Goal: Task Accomplishment & Management: Use online tool/utility

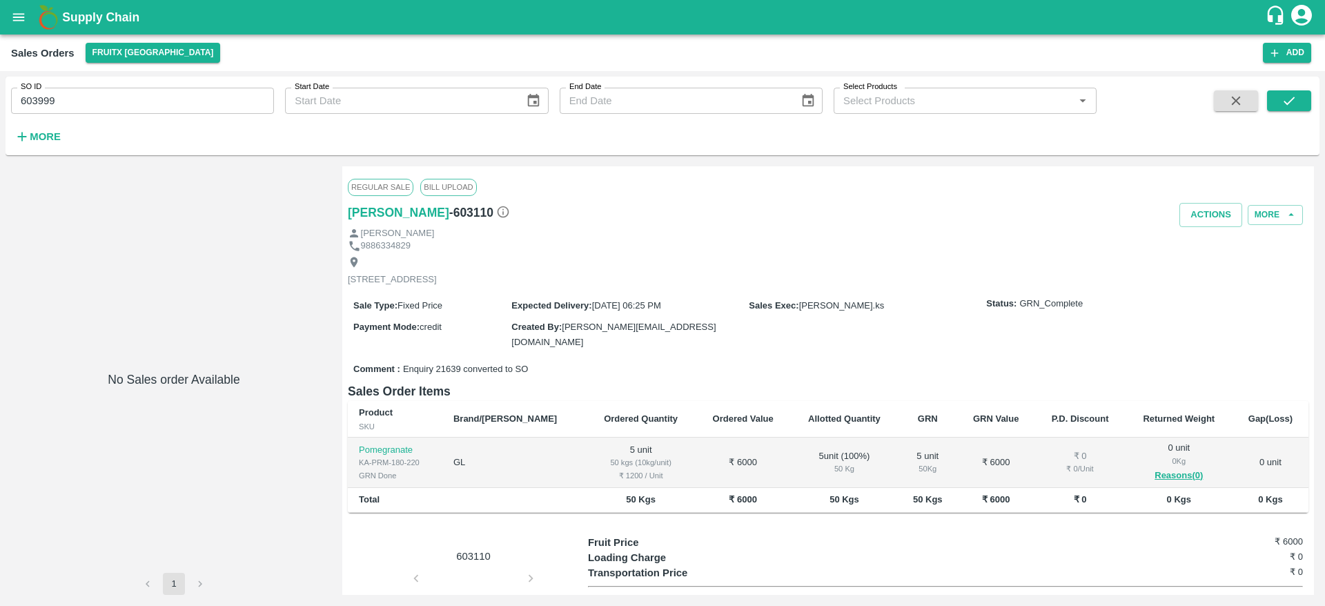
click at [95, 23] on b "Supply Chain" at bounding box center [100, 17] width 77 height 14
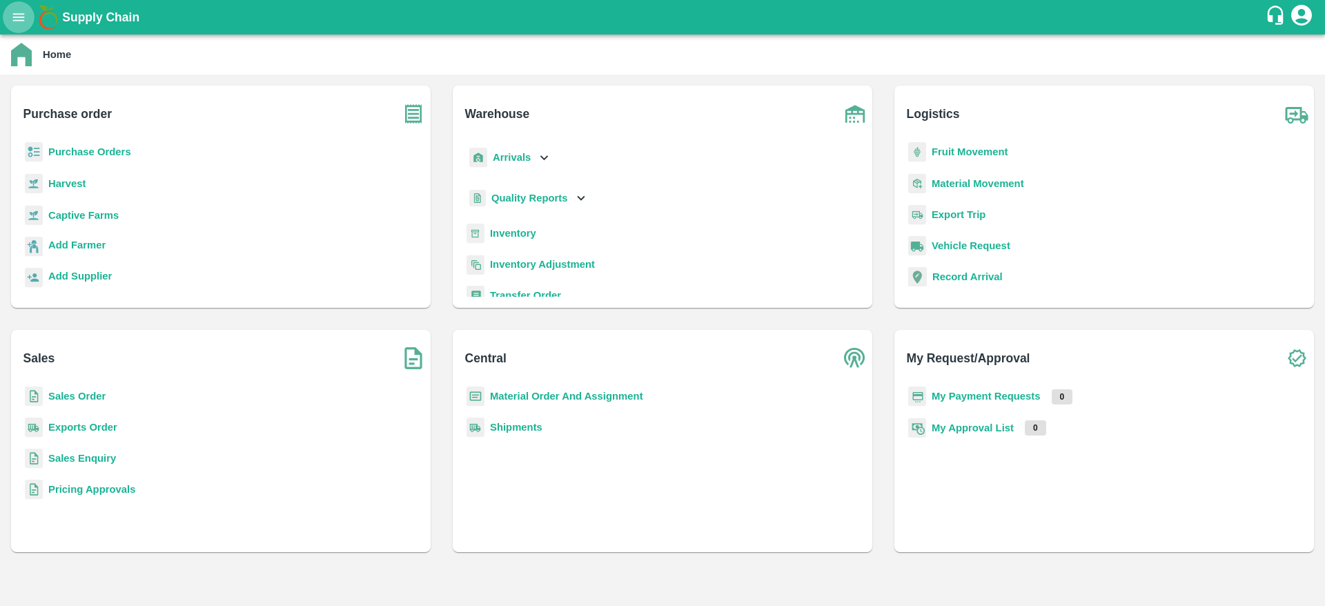
click at [30, 10] on button "open drawer" at bounding box center [19, 17] width 32 height 32
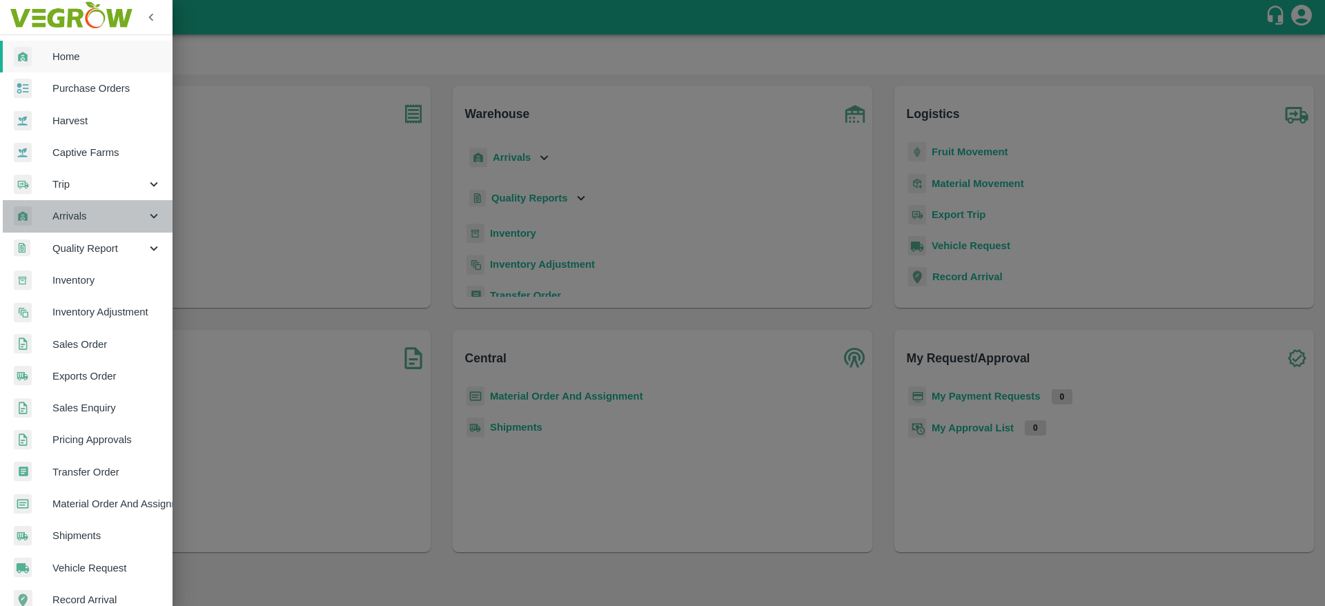
click at [95, 223] on span "Arrivals" at bounding box center [99, 215] width 94 height 15
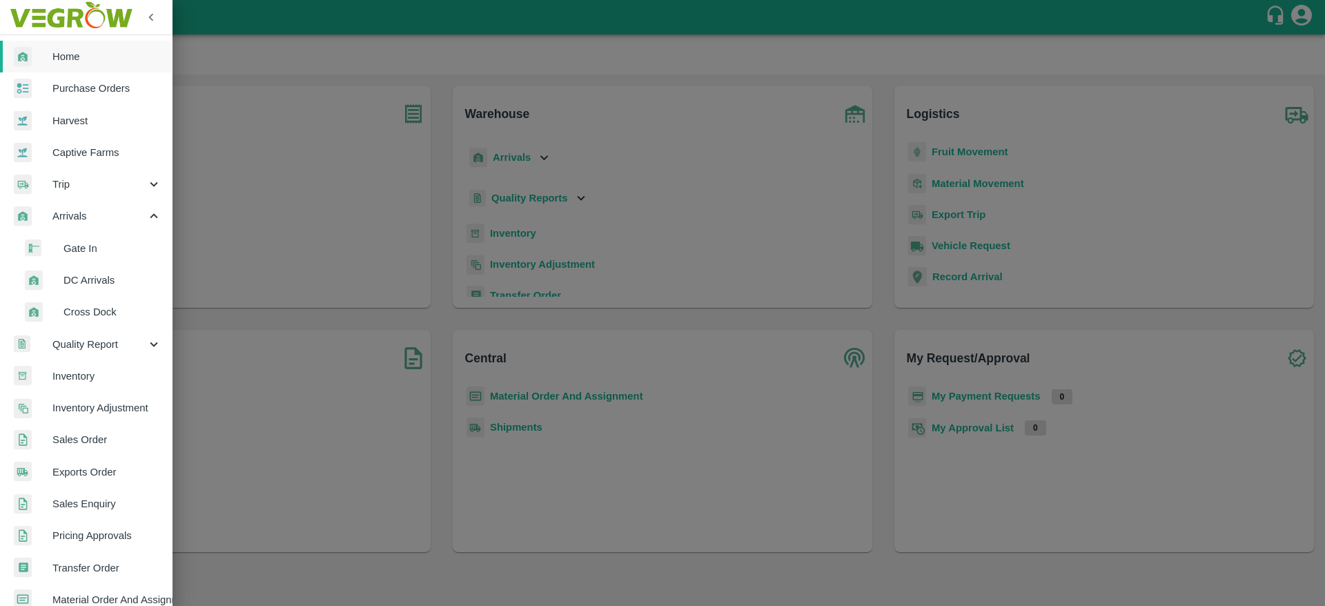
click at [91, 284] on span "DC Arrivals" at bounding box center [112, 280] width 98 height 15
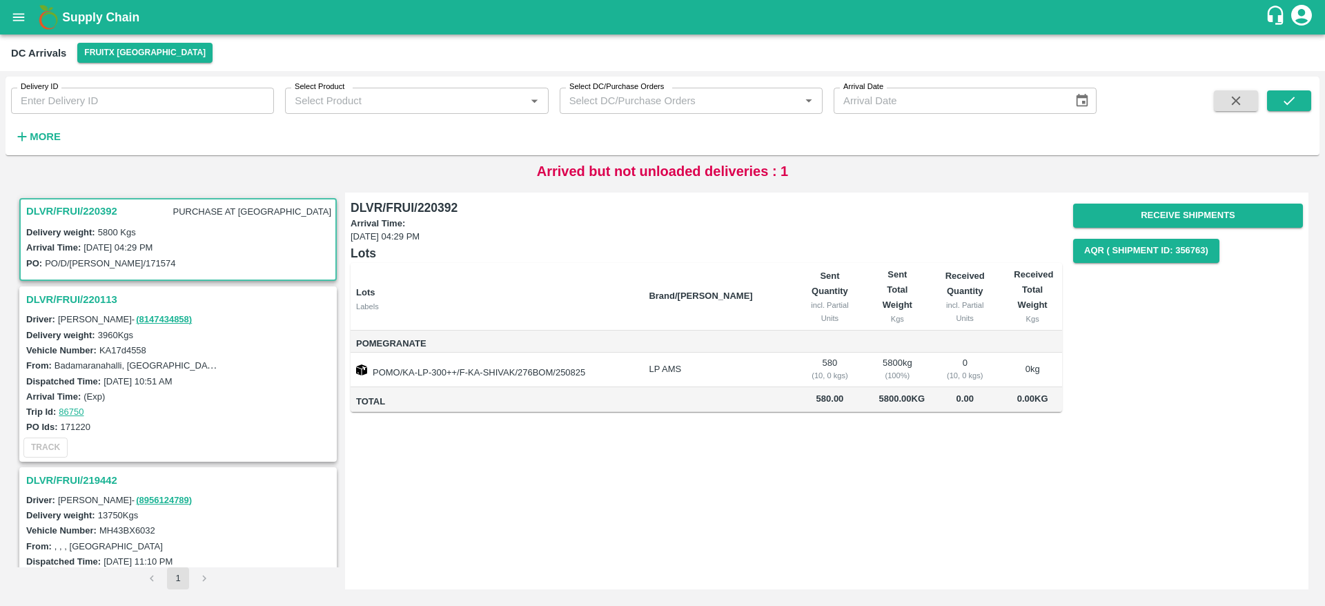
click at [79, 213] on h3 "DLVR/FRUI/220392" at bounding box center [71, 211] width 91 height 18
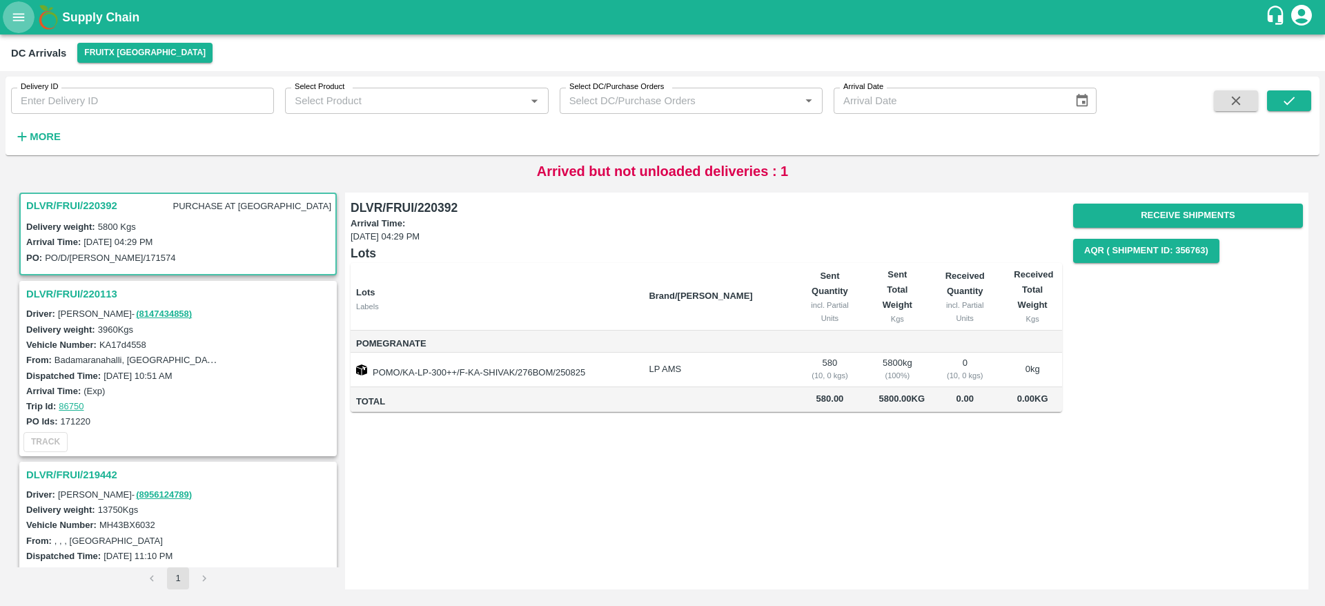
click at [29, 14] on button "open drawer" at bounding box center [19, 17] width 32 height 32
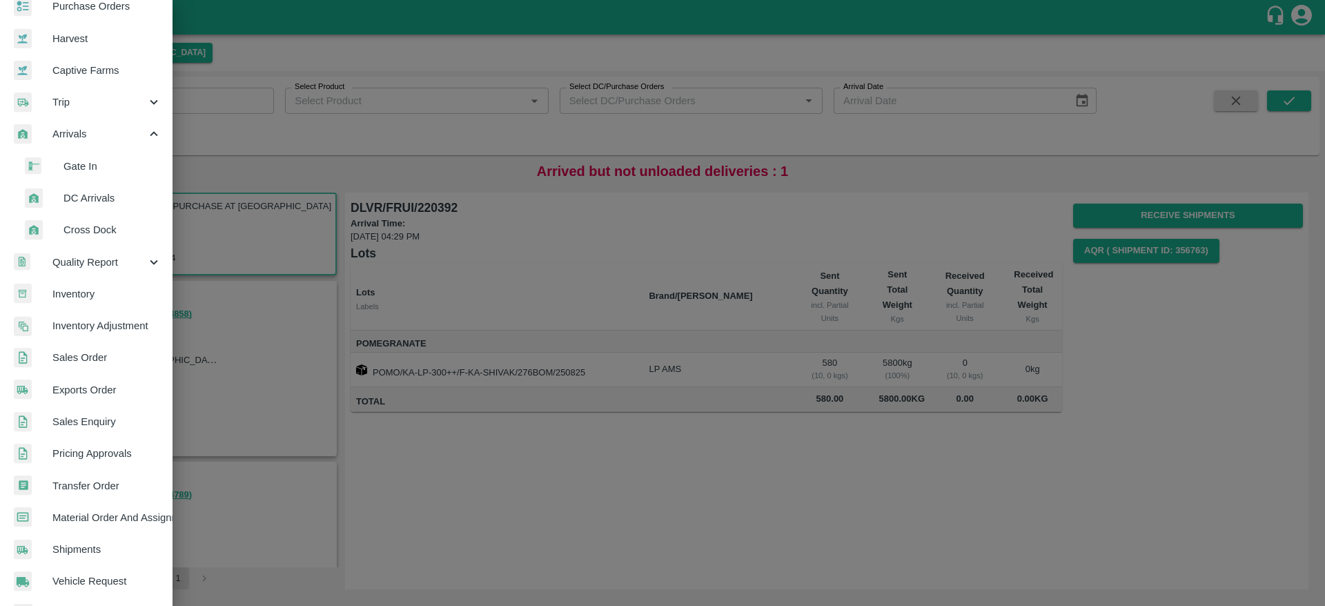
scroll to position [0, 0]
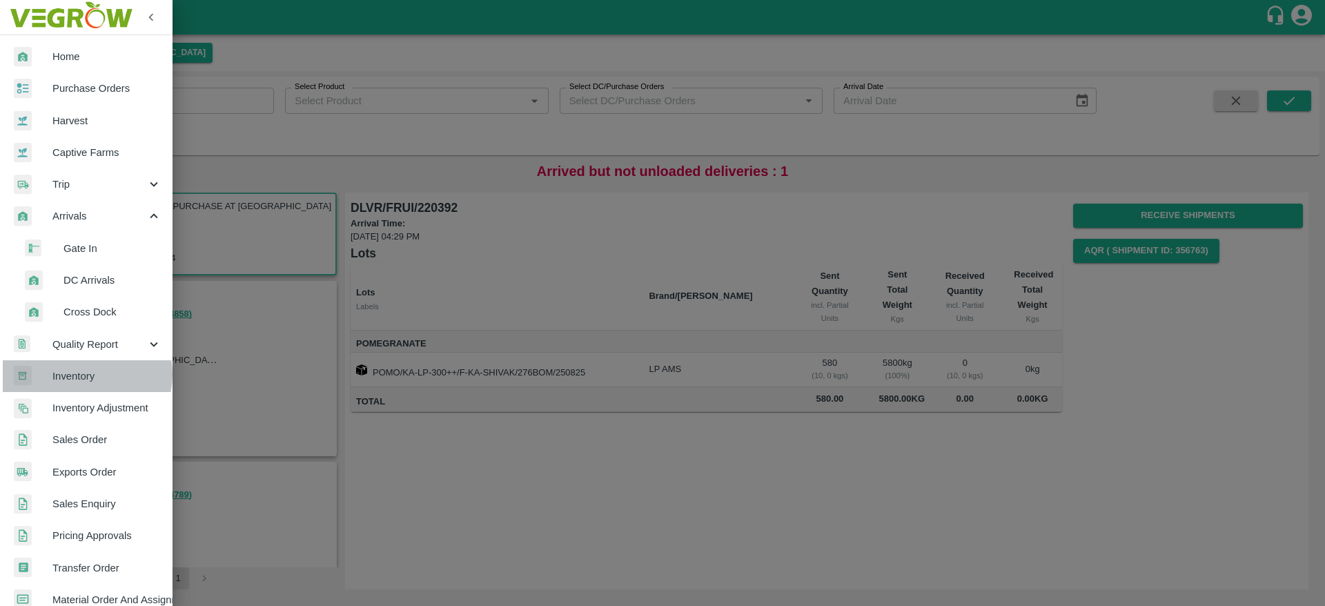
click at [83, 375] on span "Inventory" at bounding box center [106, 375] width 109 height 15
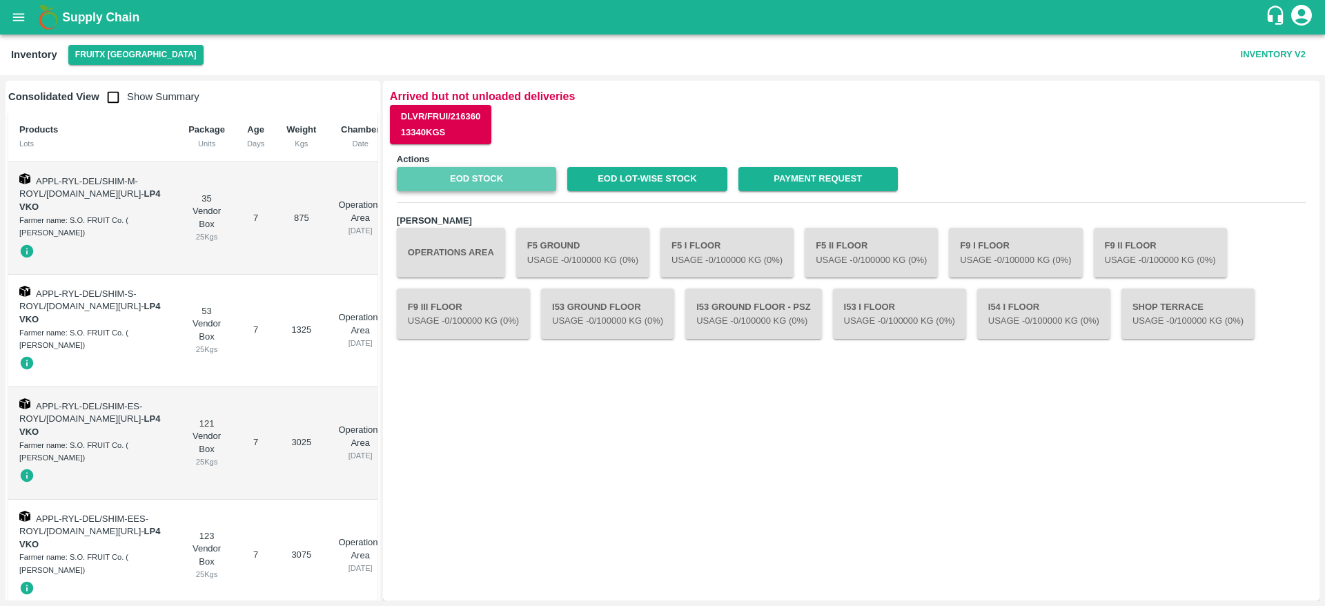
click at [495, 175] on link "EOD Stock" at bounding box center [476, 179] width 159 height 24
click at [21, 23] on icon "open drawer" at bounding box center [18, 17] width 15 height 15
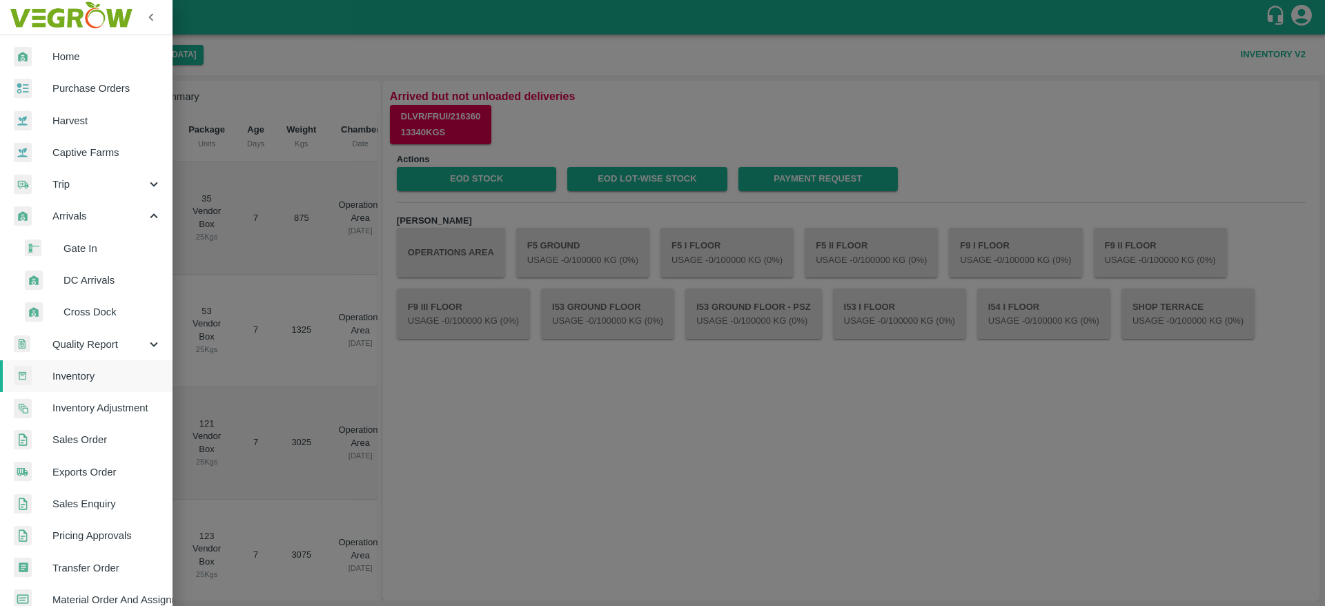
click at [99, 281] on span "DC Arrivals" at bounding box center [112, 280] width 98 height 15
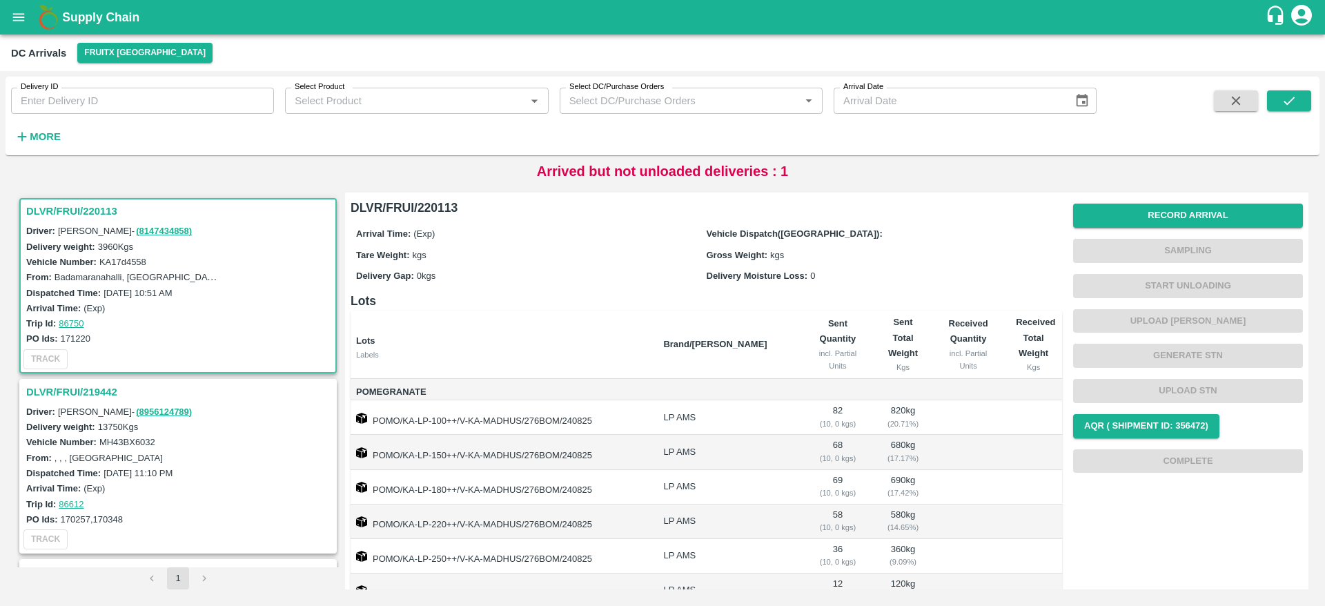
click at [85, 210] on h3 "DLVR/FRUI/220113" at bounding box center [180, 211] width 308 height 18
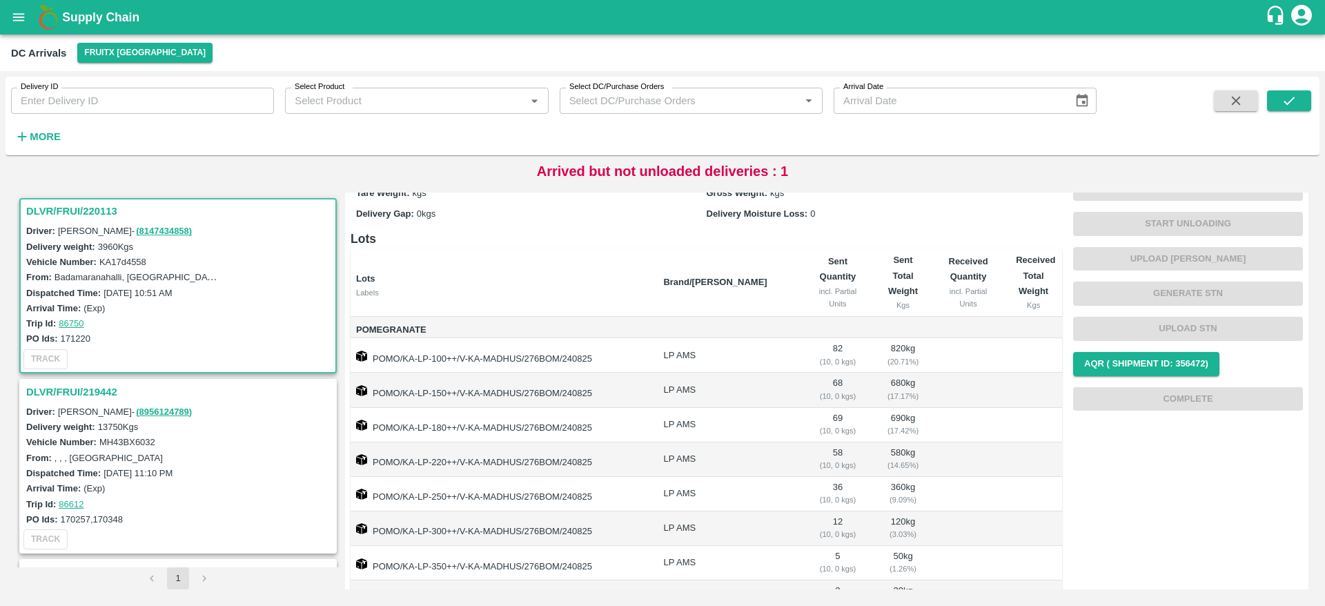
click at [66, 383] on h3 "DLVR/FRUI/219442" at bounding box center [180, 392] width 308 height 18
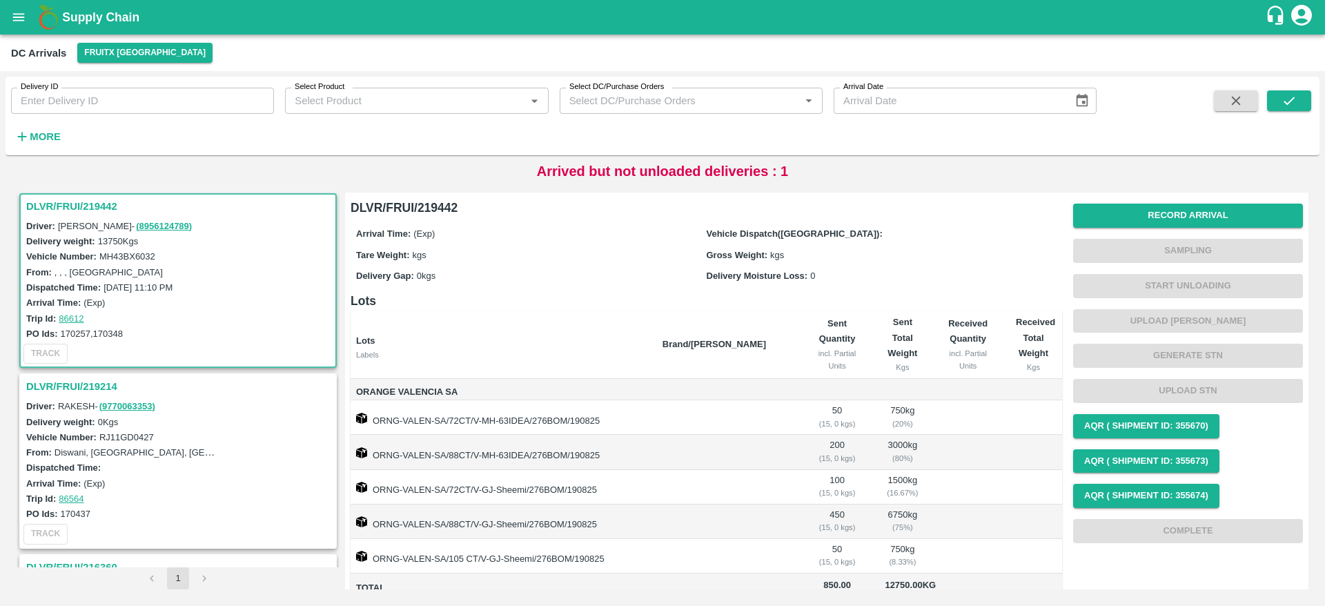
scroll to position [126, 0]
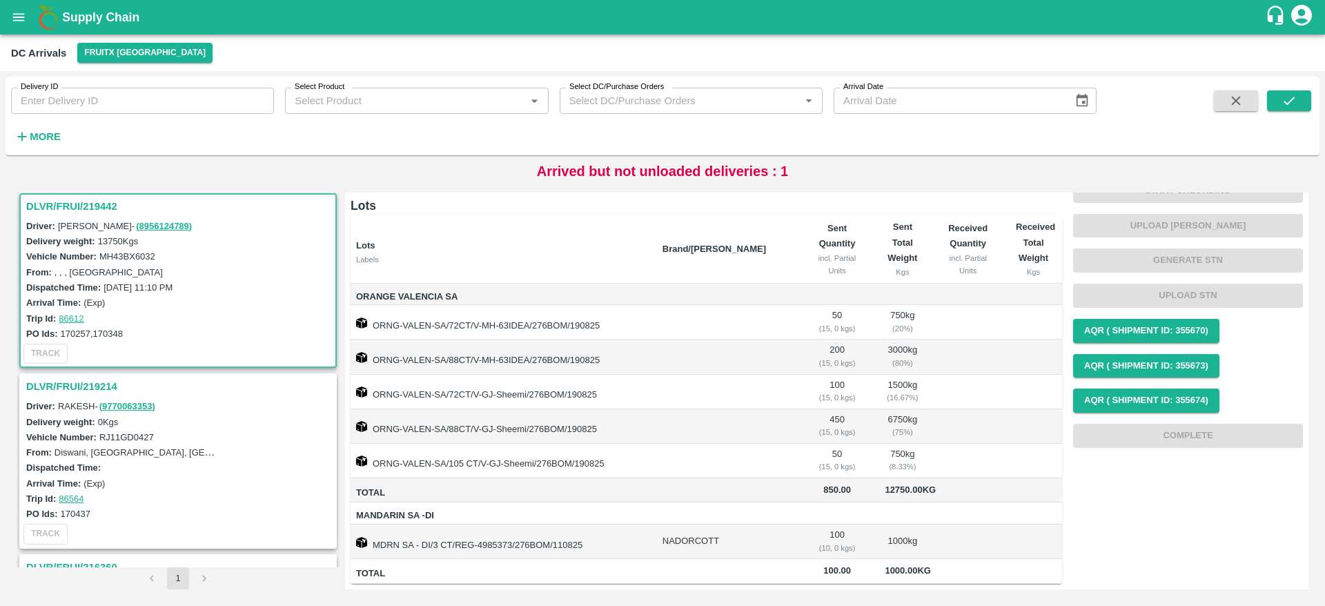
click at [63, 377] on h3 "DLVR/FRUI/219214" at bounding box center [180, 386] width 308 height 18
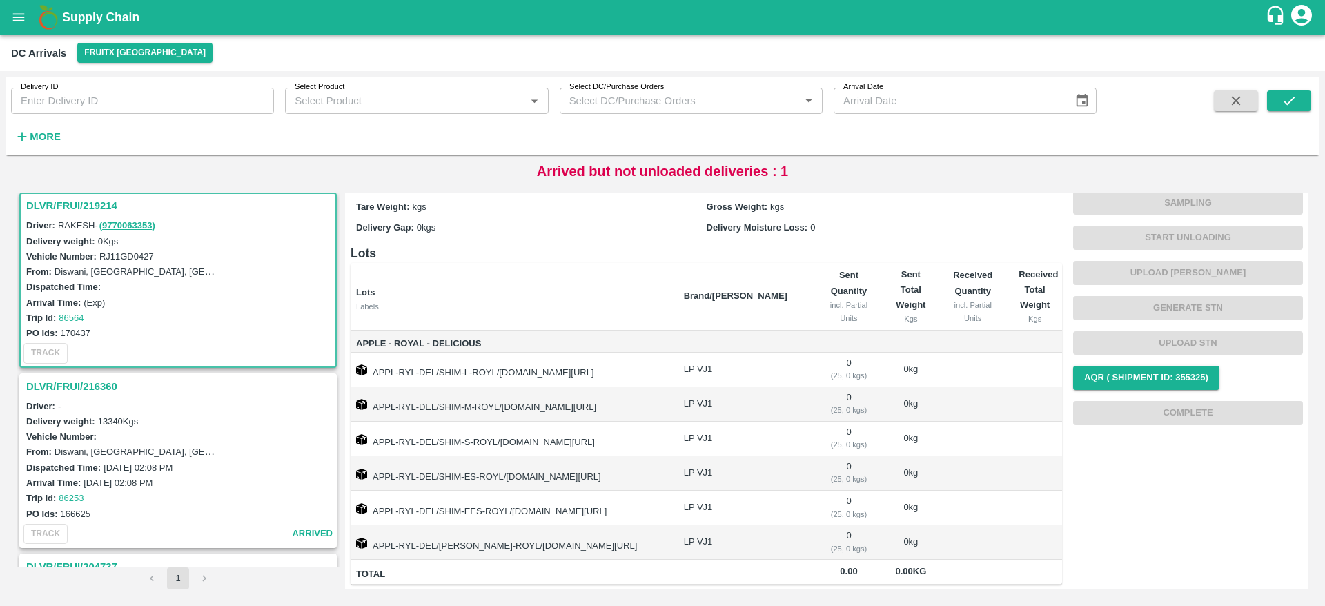
scroll to position [414, 0]
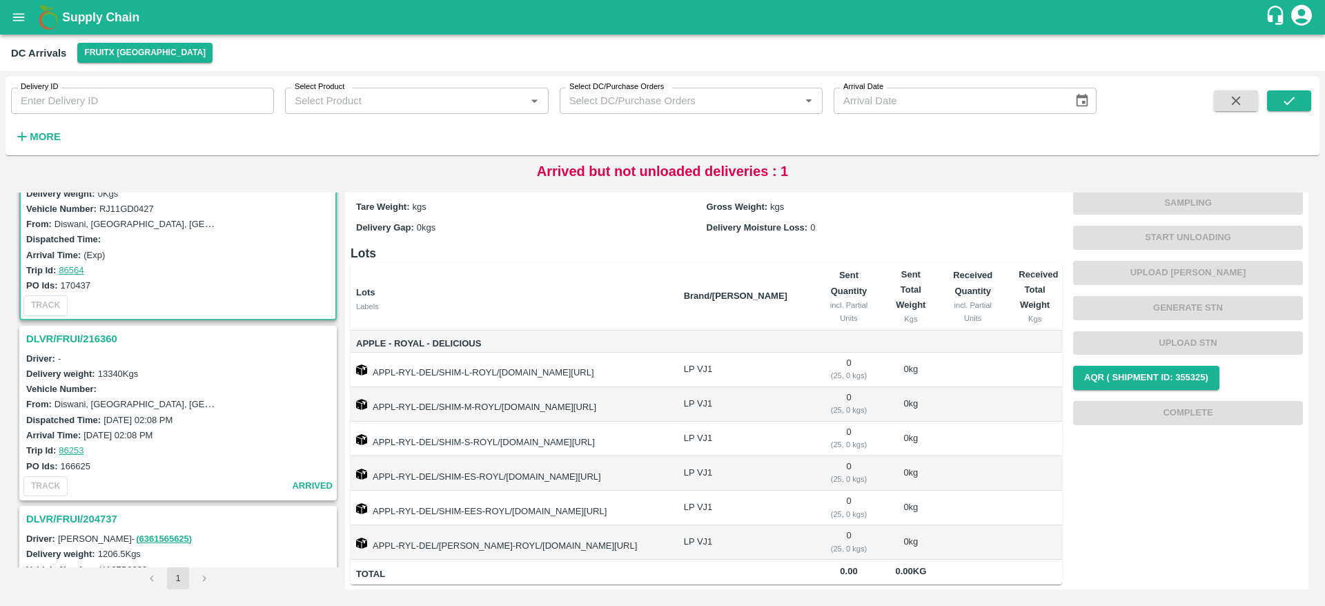
click at [92, 342] on h3 "DLVR/FRUI/216360" at bounding box center [180, 339] width 308 height 18
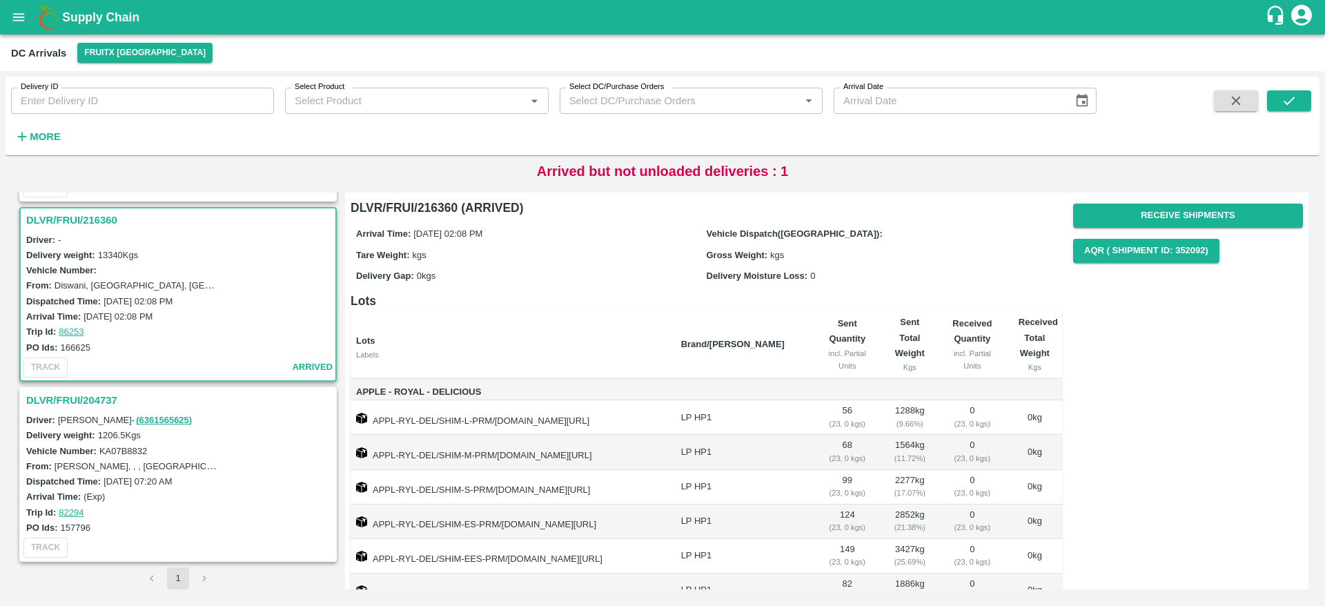
scroll to position [99, 0]
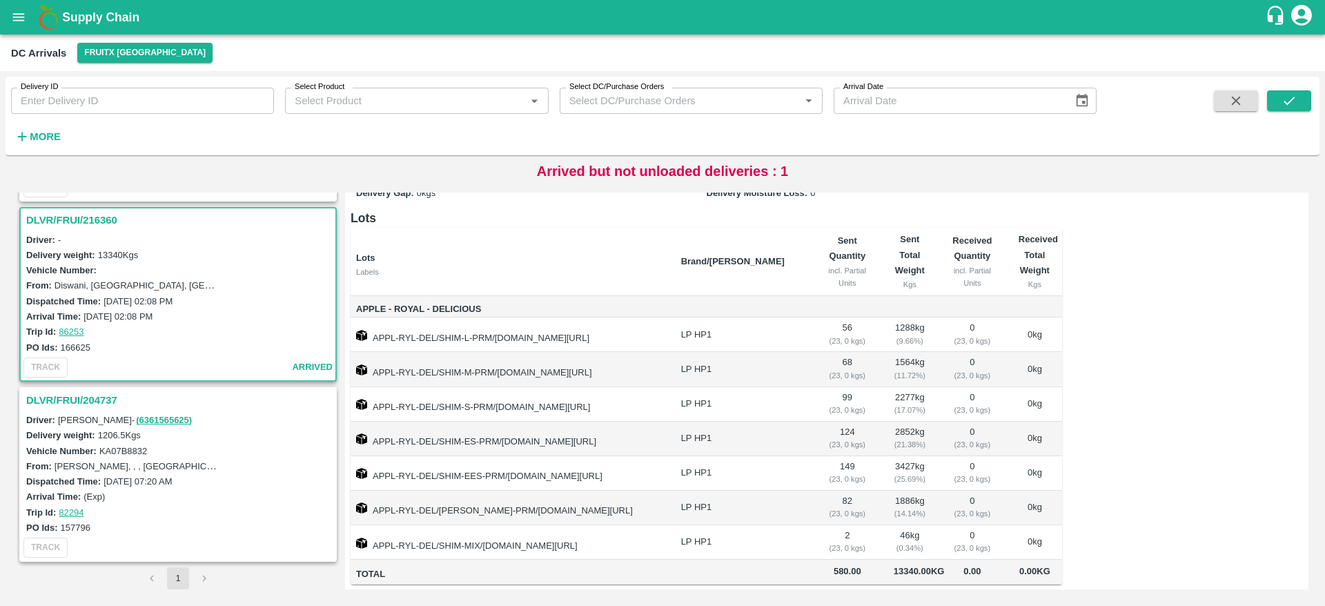
click at [58, 397] on h3 "DLVR/FRUI/204737" at bounding box center [180, 400] width 308 height 18
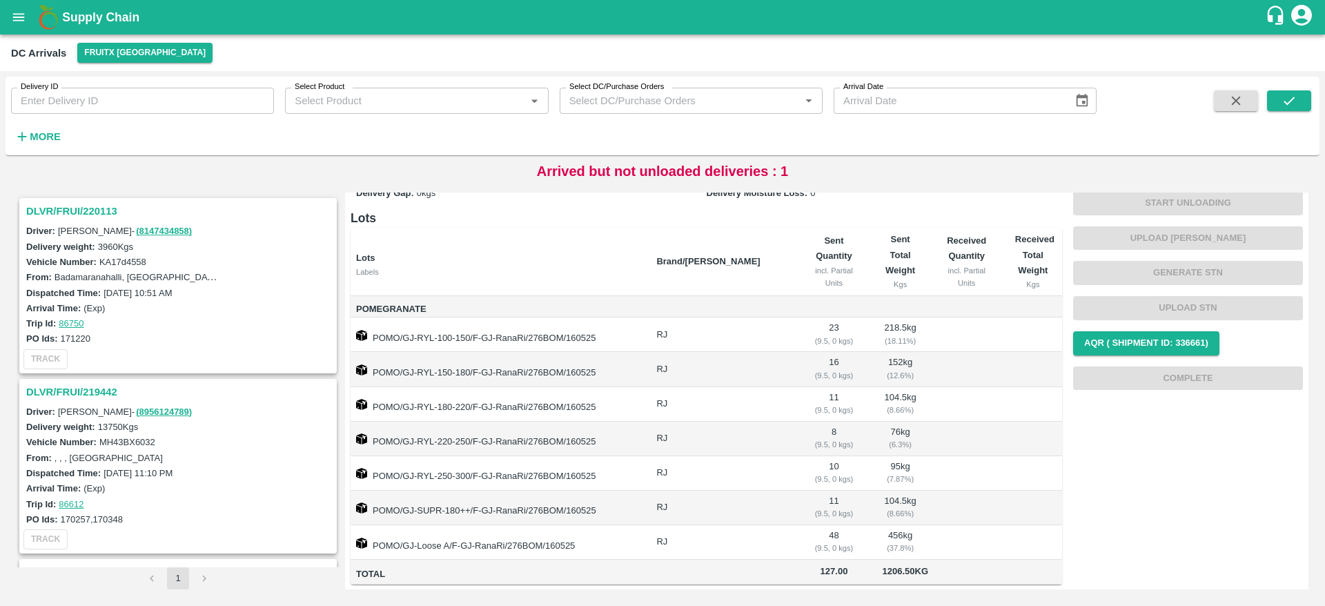
click at [82, 216] on h3 "DLVR/FRUI/220113" at bounding box center [180, 211] width 308 height 18
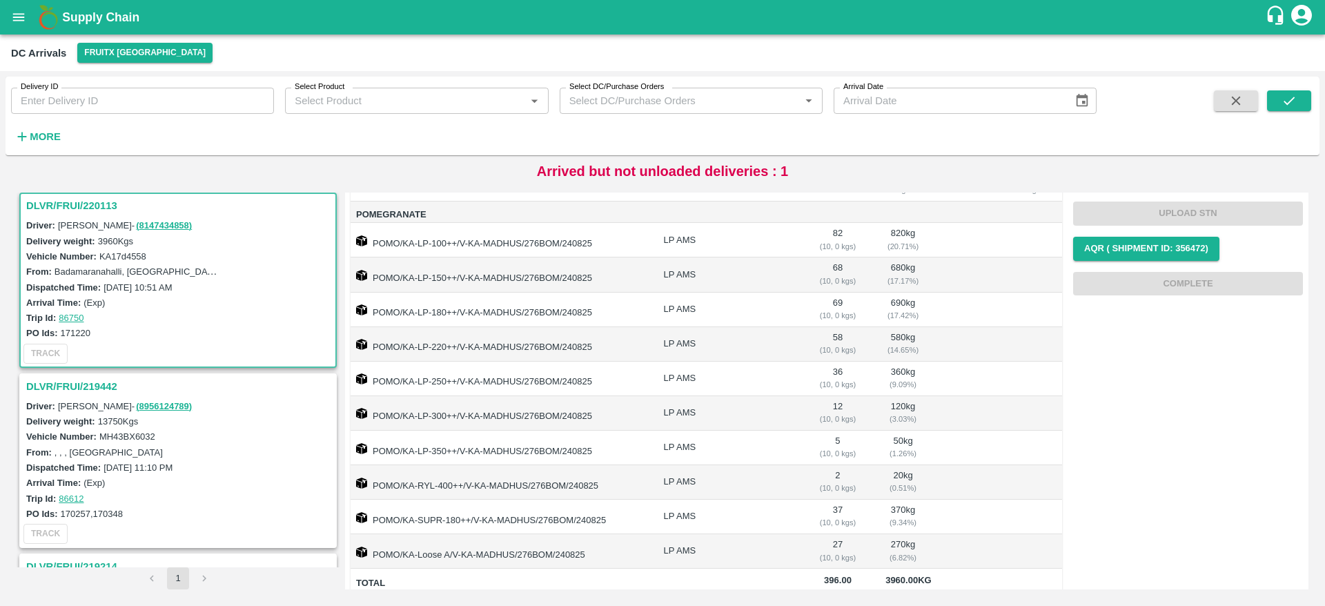
scroll to position [174, 0]
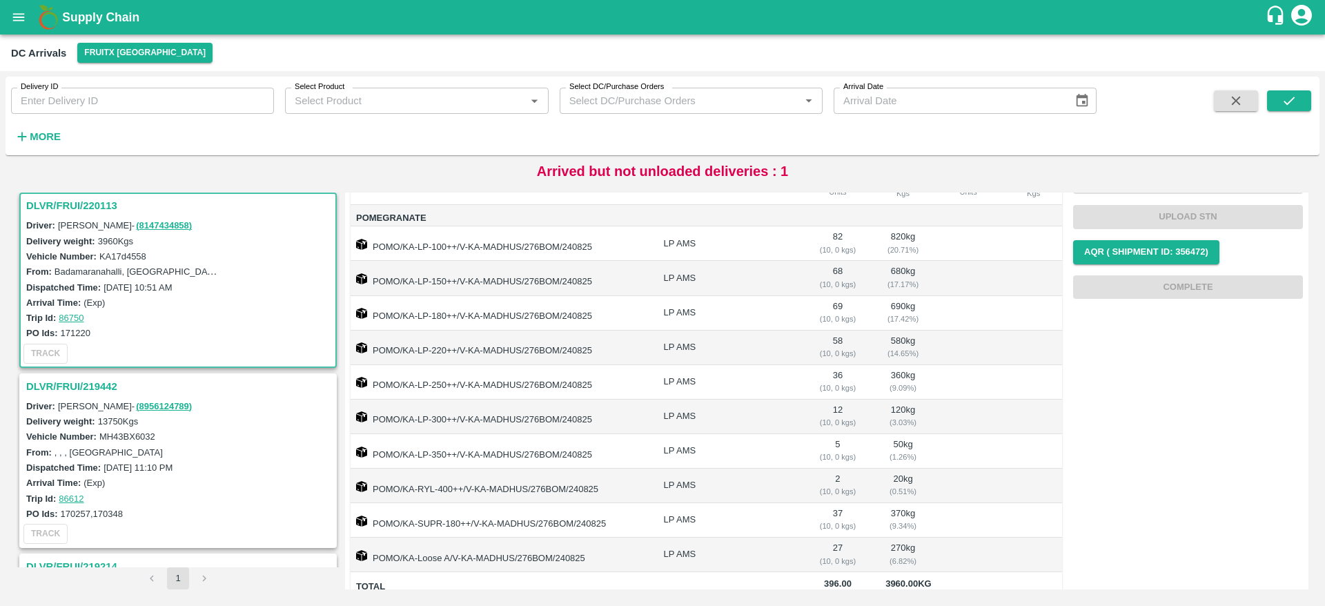
click at [821, 266] on td "68 ( 10, 0 kgs)" at bounding box center [837, 278] width 73 height 35
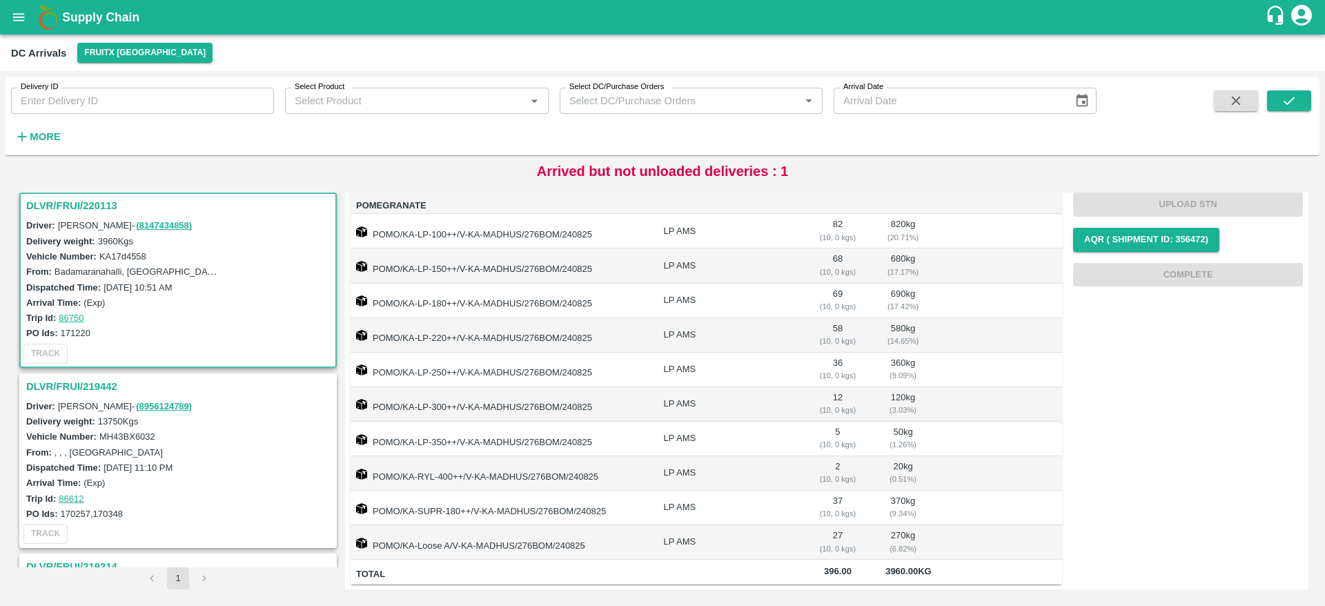
scroll to position [0, 0]
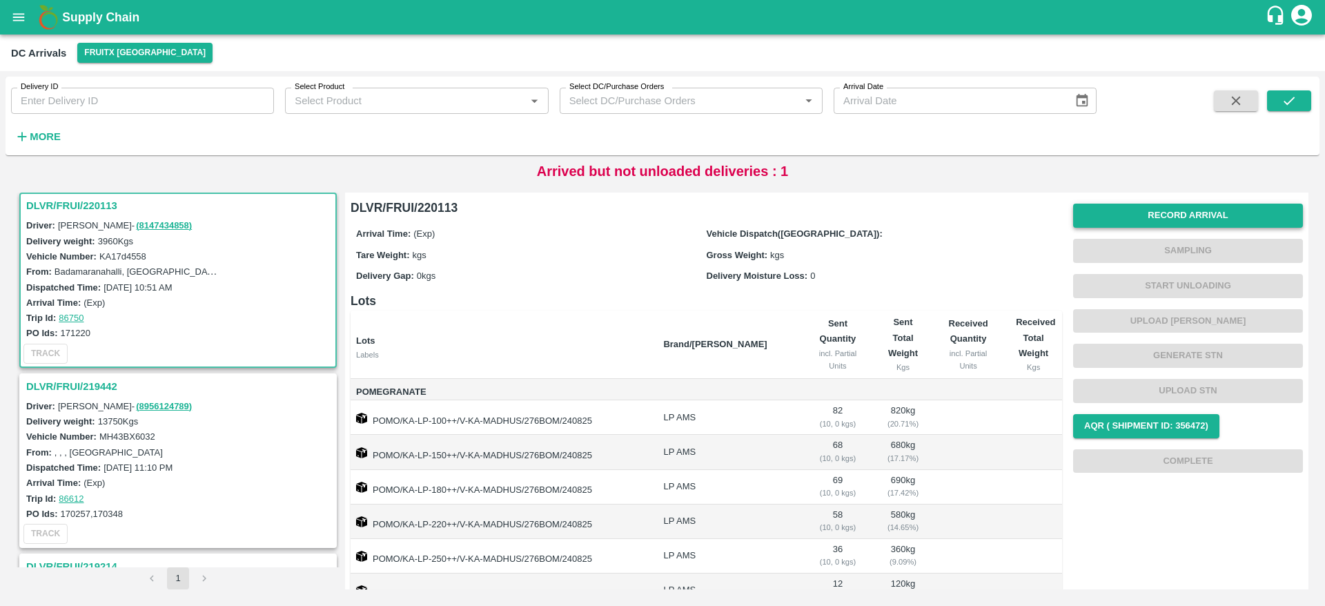
drag, startPoint x: 1176, startPoint y: 235, endPoint x: 1181, endPoint y: 226, distance: 9.6
click at [1181, 226] on div "Record Arrival Sampling Start Unloading Upload Tare Weight Generate STN Upload …" at bounding box center [1188, 338] width 230 height 280
click at [1181, 226] on button "Record Arrival" at bounding box center [1188, 216] width 230 height 24
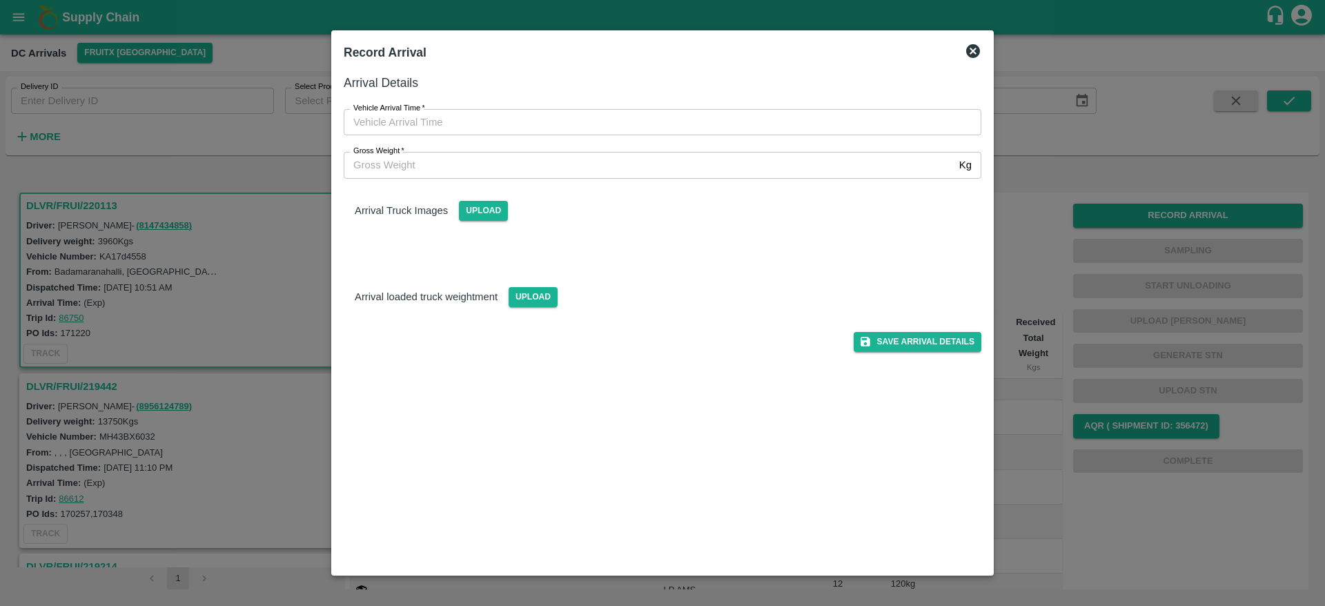
click at [969, 50] on icon at bounding box center [973, 51] width 14 height 14
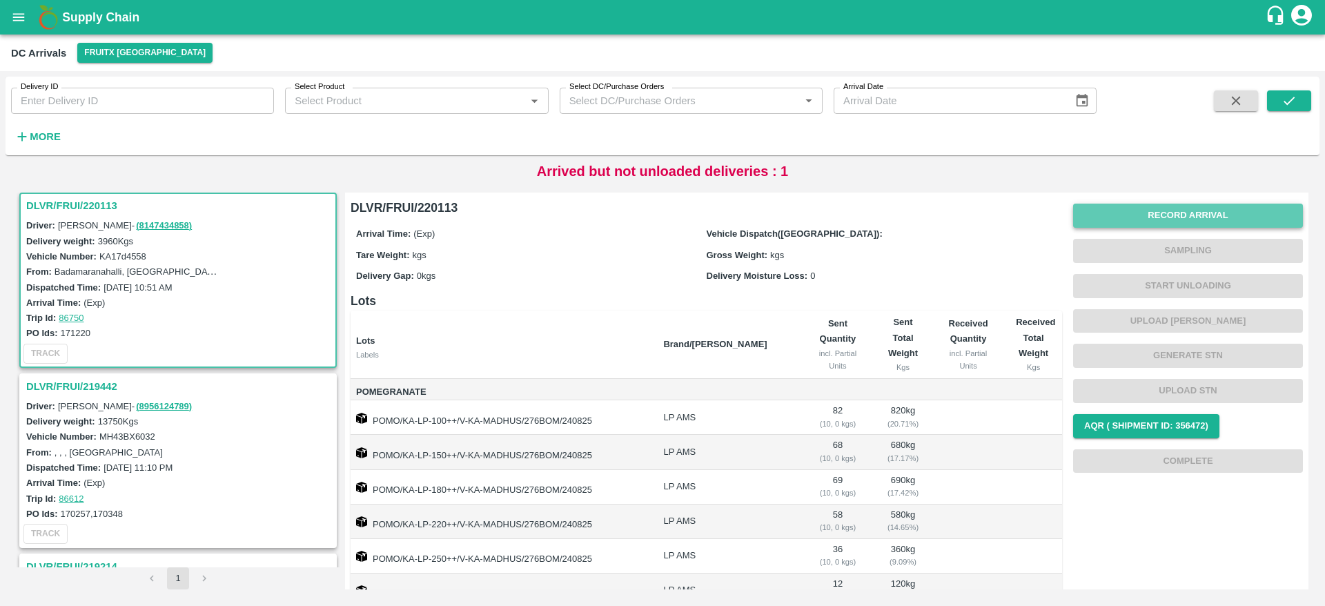
click at [1156, 212] on button "Record Arrival" at bounding box center [1188, 216] width 230 height 24
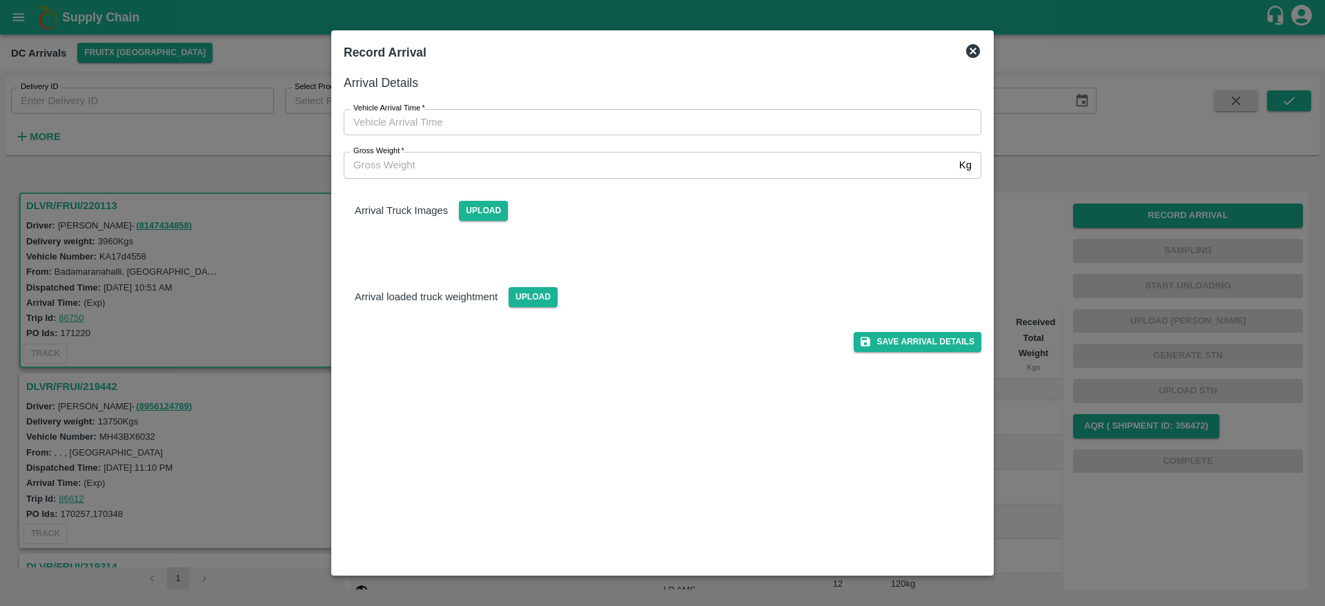
drag, startPoint x: 641, startPoint y: 106, endPoint x: 639, endPoint y: 115, distance: 9.2
click at [639, 115] on div "Vehicle Arrival Time   * Vehicle Arrival Time" at bounding box center [654, 113] width 654 height 43
type input "DD/MM/YYYY hh:mm aa"
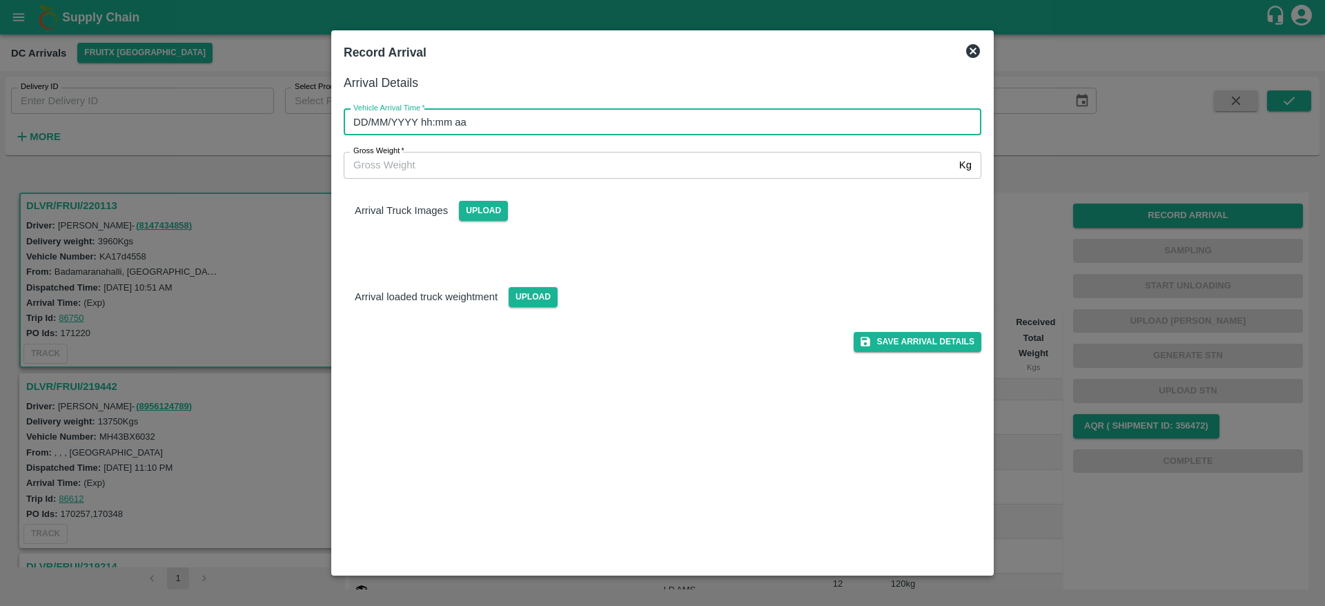
click at [639, 115] on input "DD/MM/YYYY hh:mm aa" at bounding box center [658, 122] width 628 height 26
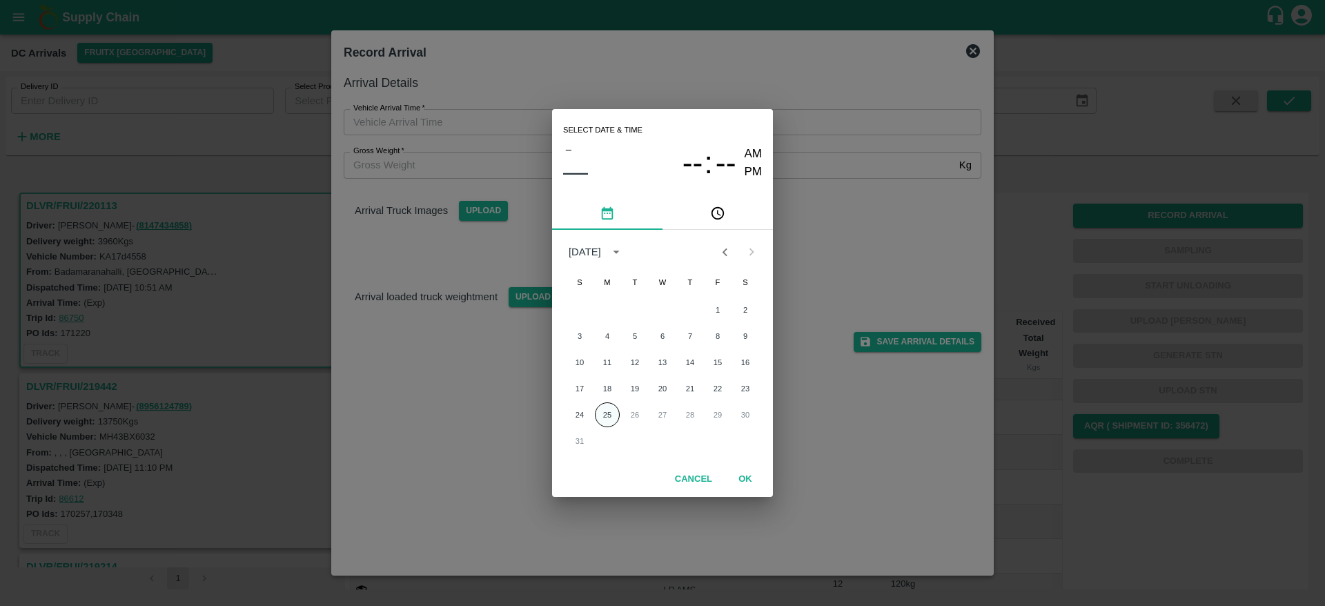
click at [609, 416] on button "25" at bounding box center [607, 414] width 25 height 25
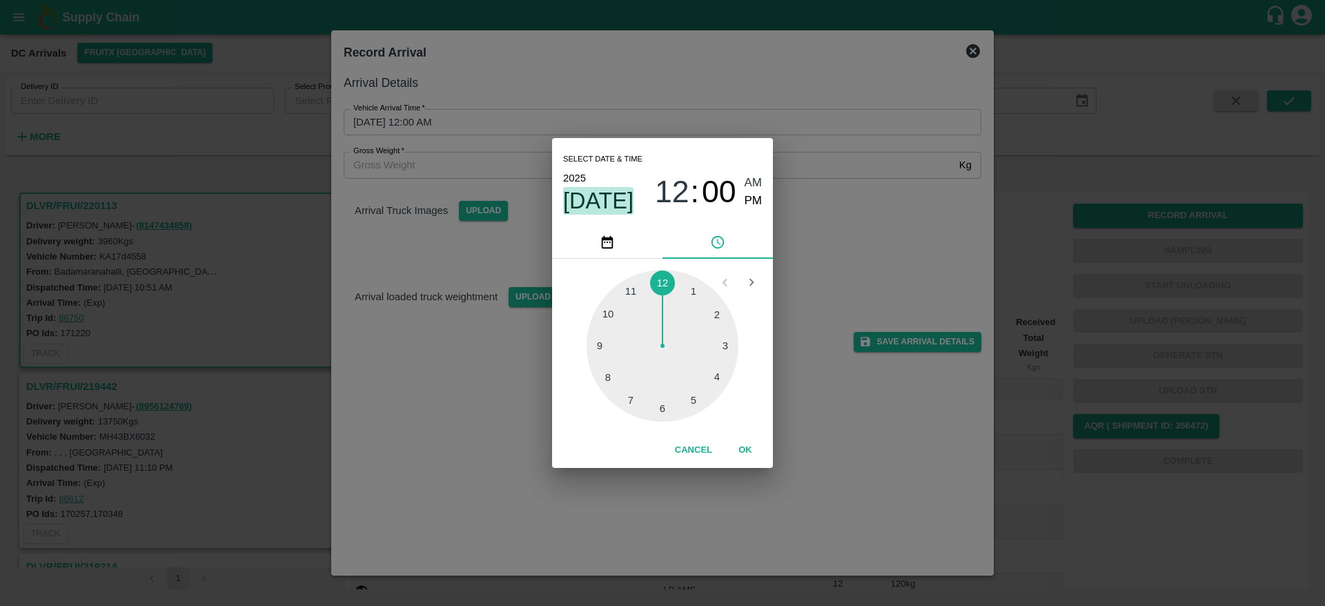
click at [610, 188] on span "Aug 25" at bounding box center [598, 201] width 70 height 28
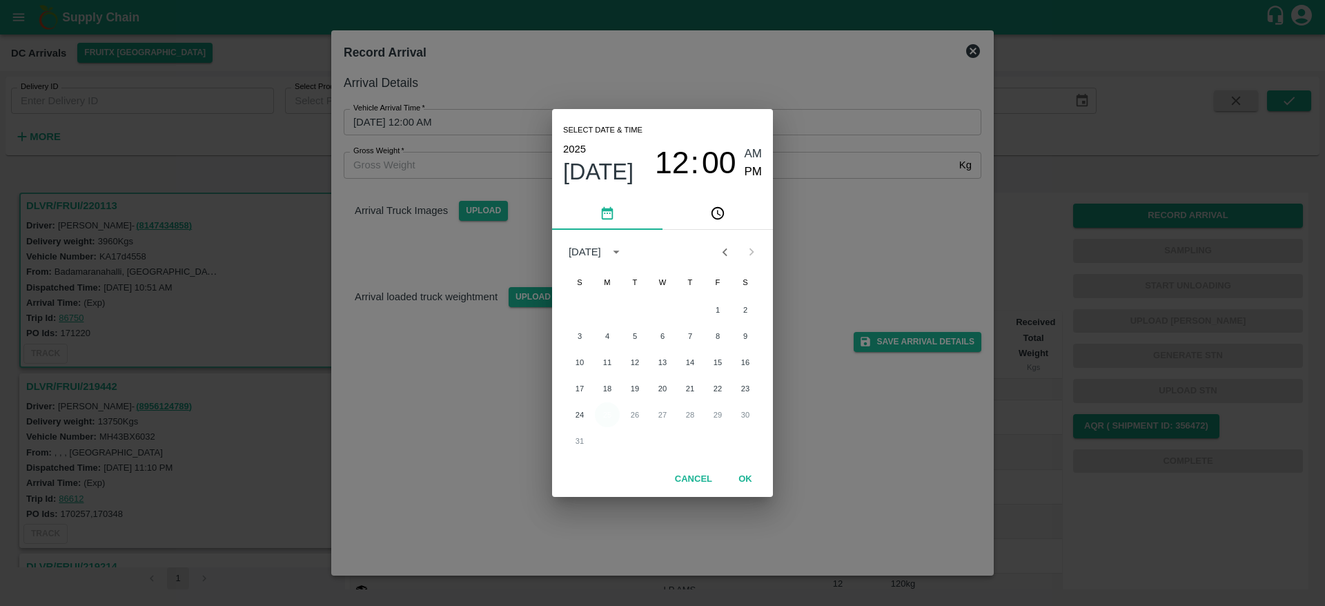
click at [603, 416] on button "25" at bounding box center [607, 414] width 25 height 25
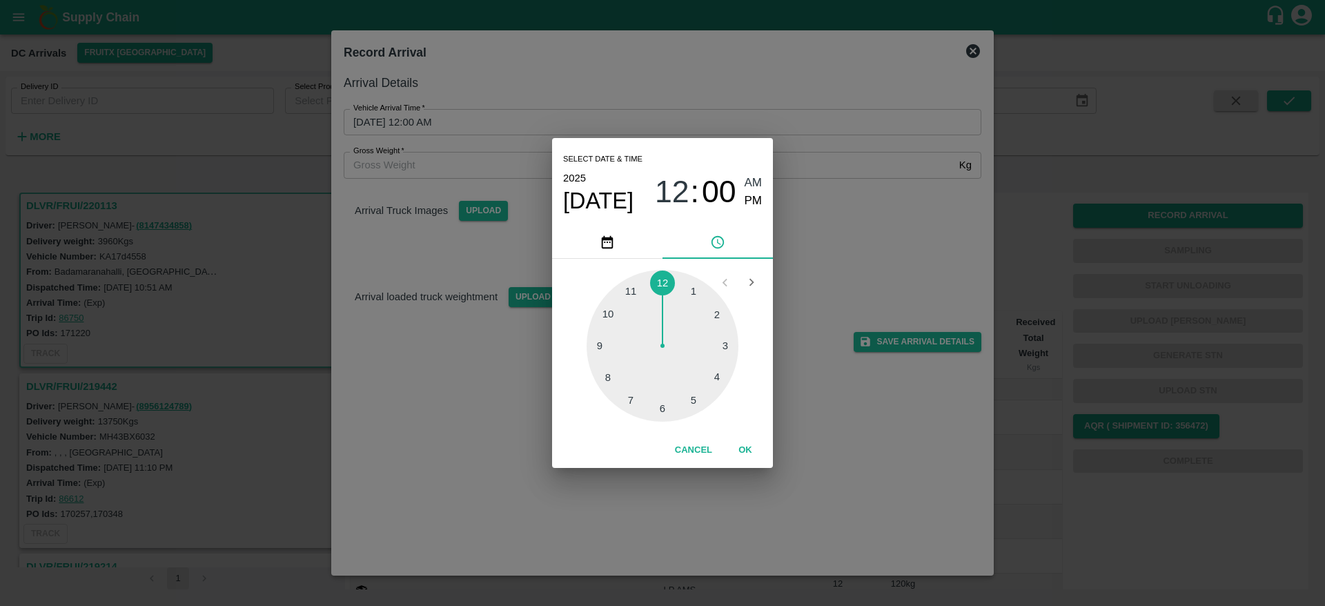
click at [711, 374] on div at bounding box center [663, 346] width 152 height 152
type input "25/08/2025 04:00 AM"
click at [742, 445] on button "OK" at bounding box center [745, 450] width 44 height 24
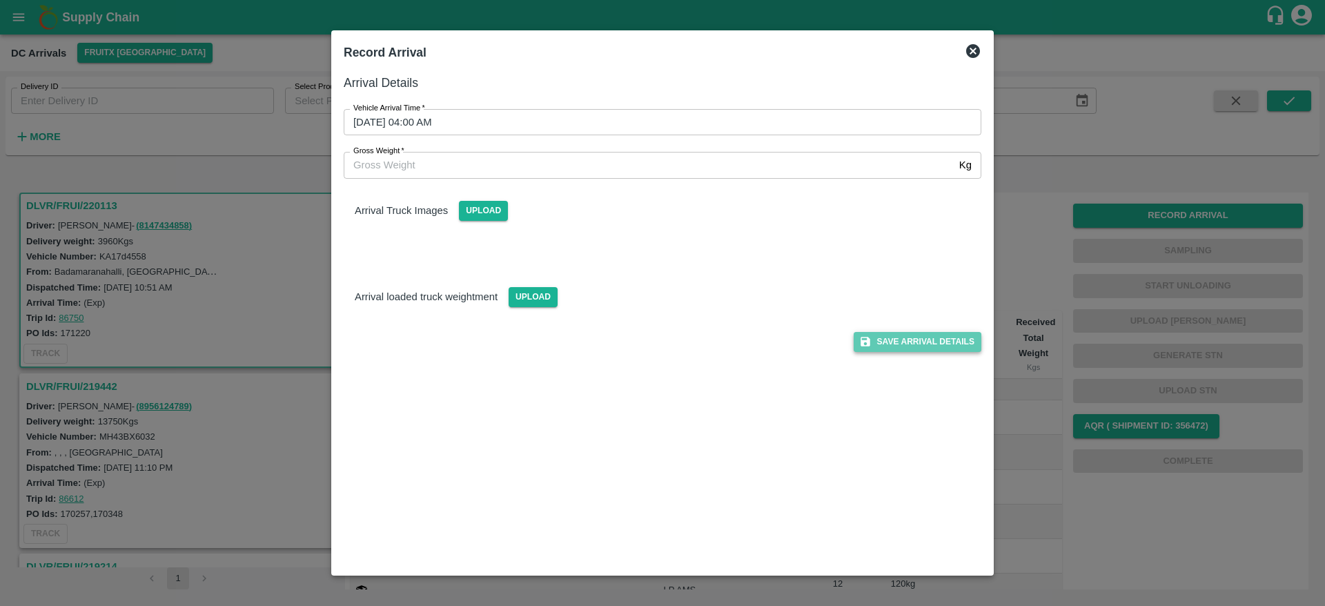
click at [907, 344] on button "Save Arrival Details" at bounding box center [918, 342] width 128 height 20
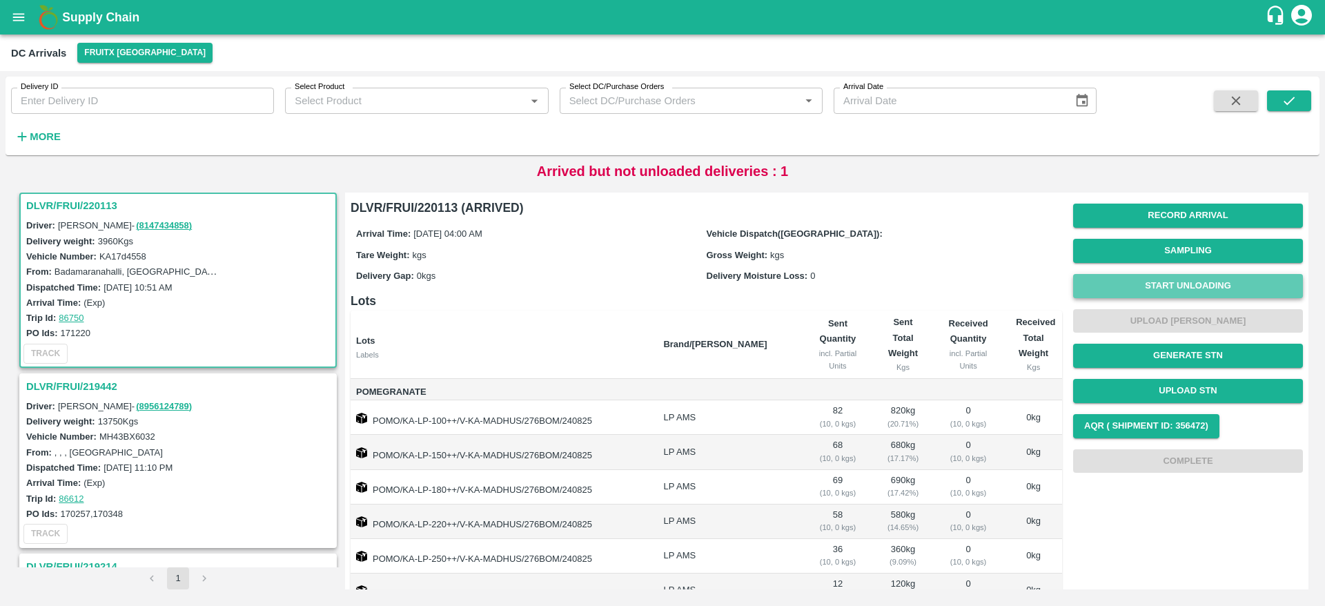
click at [1174, 296] on button "Start Unloading" at bounding box center [1188, 286] width 230 height 24
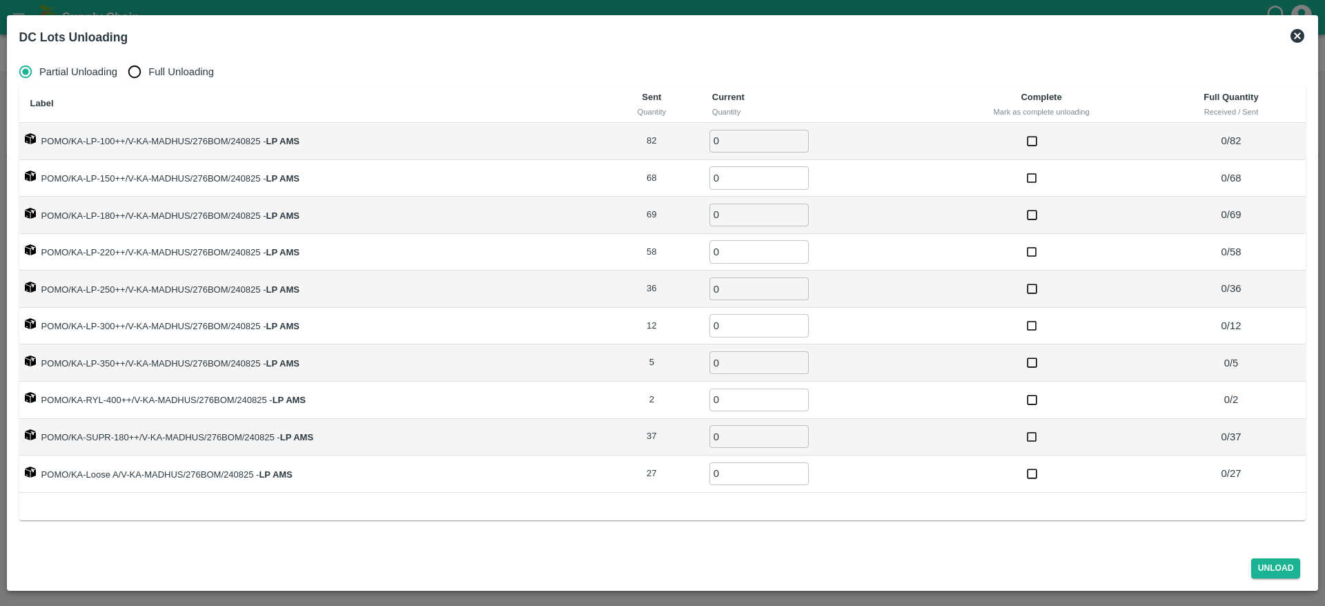
click at [729, 140] on input "0" at bounding box center [758, 141] width 99 height 23
type input "82"
click at [161, 72] on span "Full Unloading" at bounding box center [181, 71] width 66 height 15
click at [148, 72] on input "Full Unloading" at bounding box center [135, 72] width 28 height 28
radio input "true"
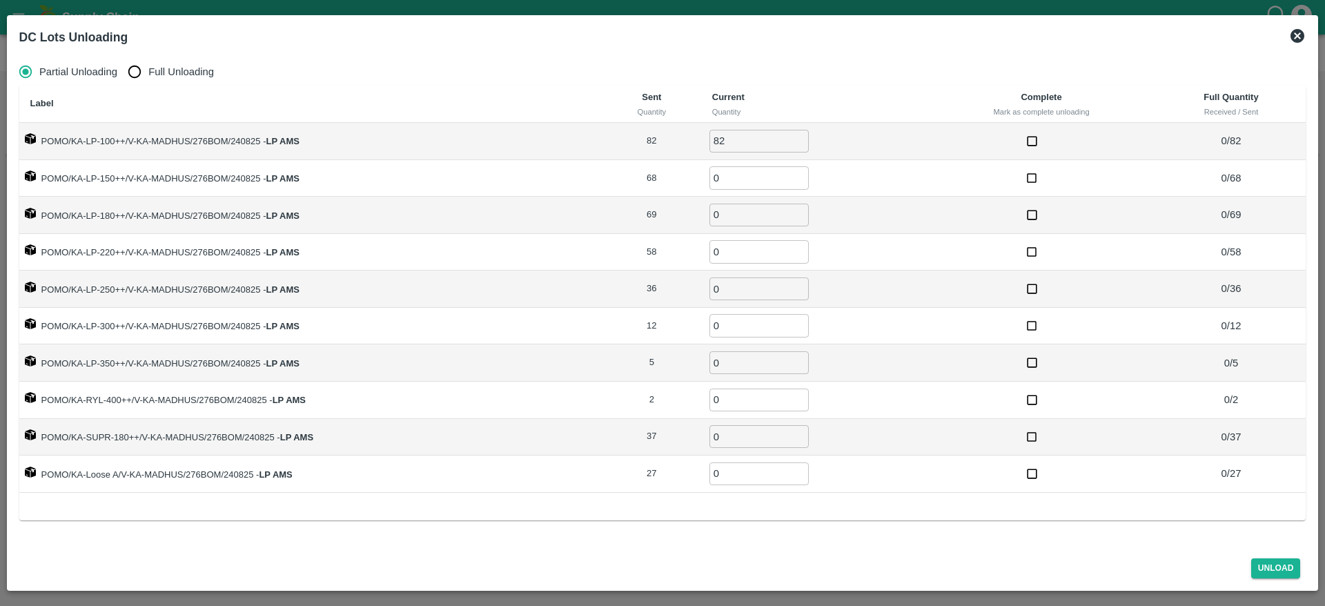
type input "0"
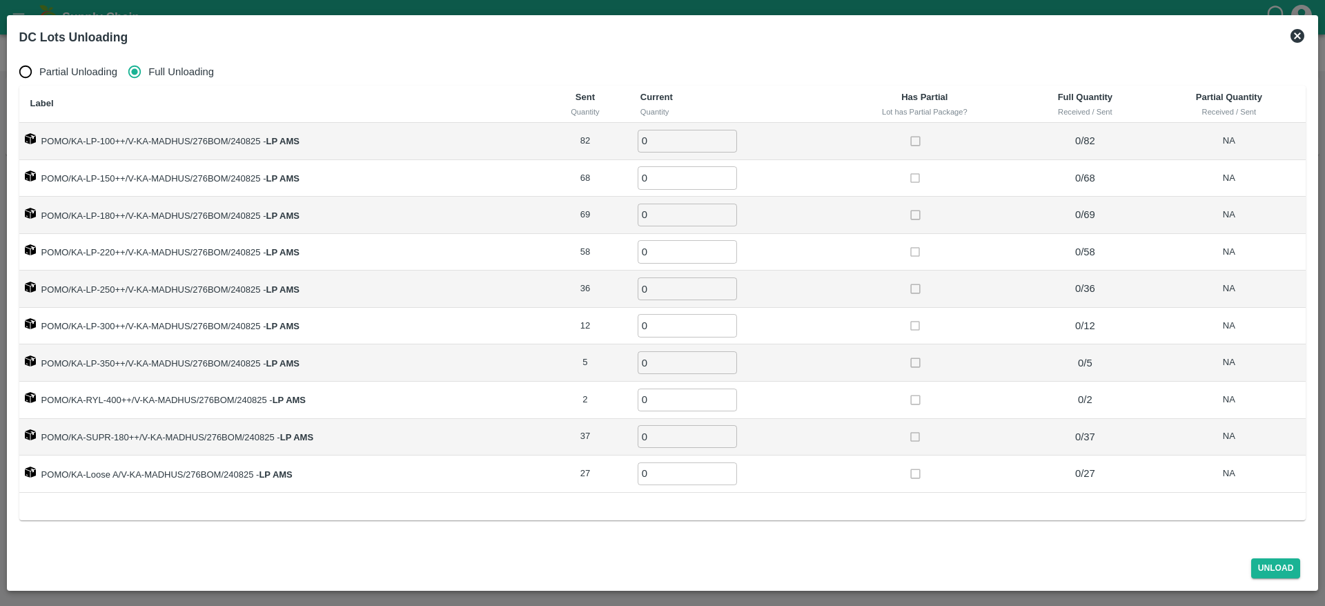
click at [1299, 34] on icon at bounding box center [1297, 36] width 17 height 17
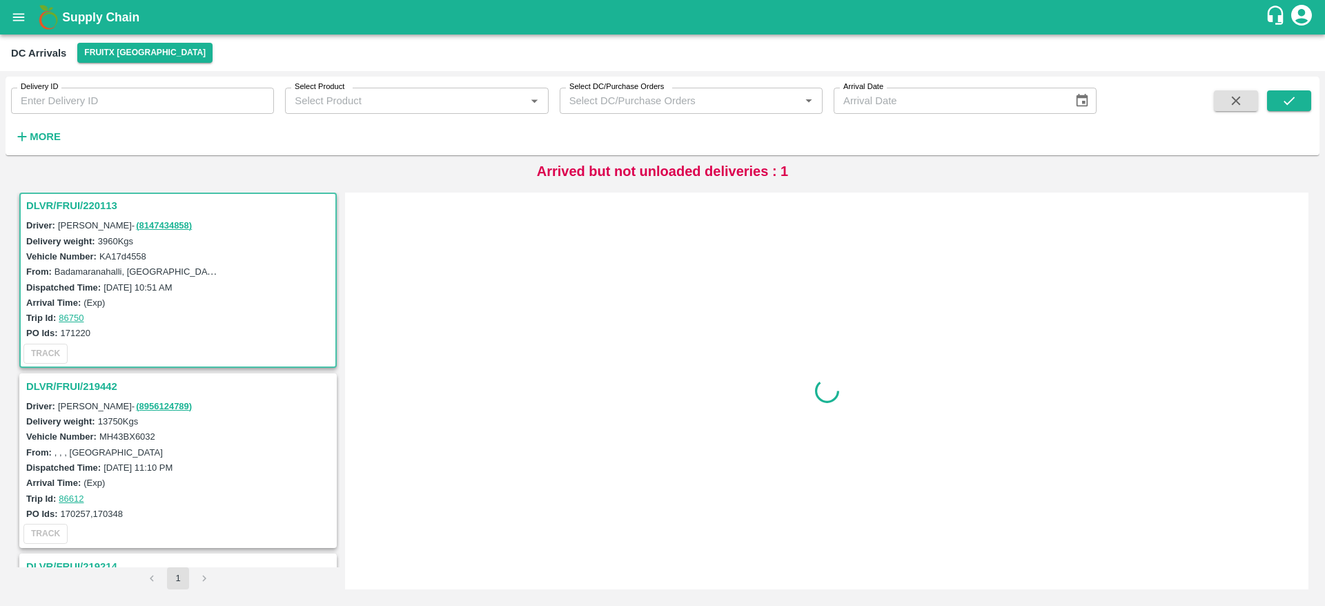
click at [78, 210] on h3 "DLVR/FRUI/220113" at bounding box center [180, 206] width 308 height 18
click at [66, 212] on h3 "DLVR/FRUI/220113" at bounding box center [180, 206] width 308 height 18
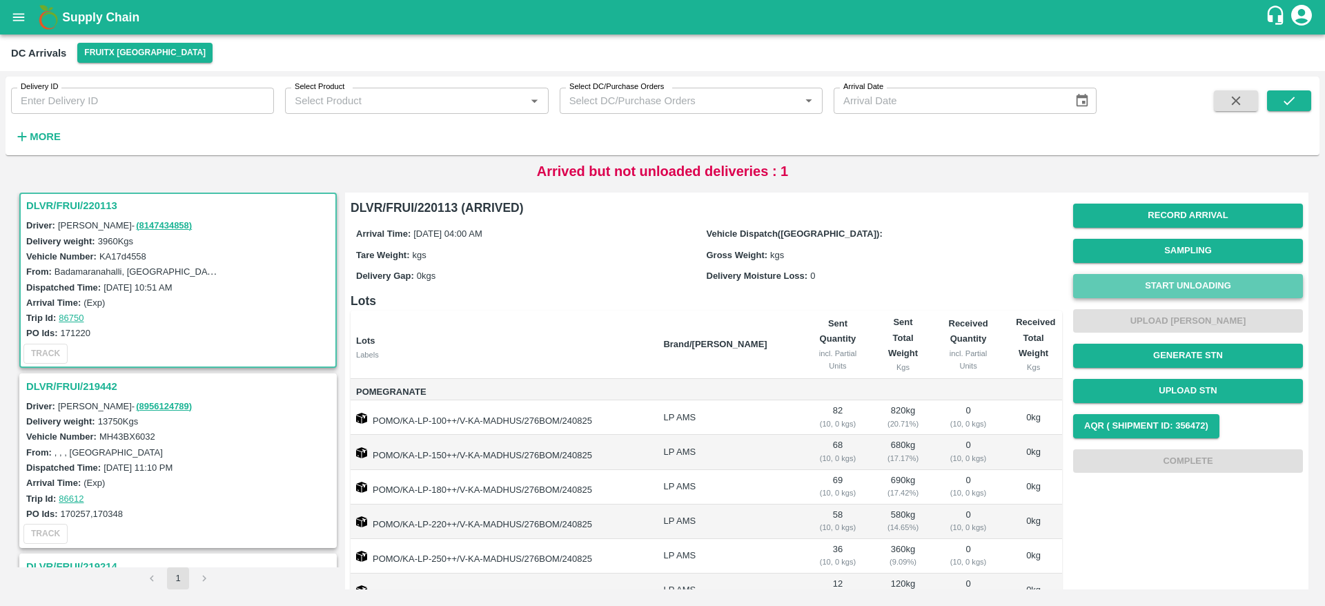
click at [1201, 276] on button "Start Unloading" at bounding box center [1188, 286] width 230 height 24
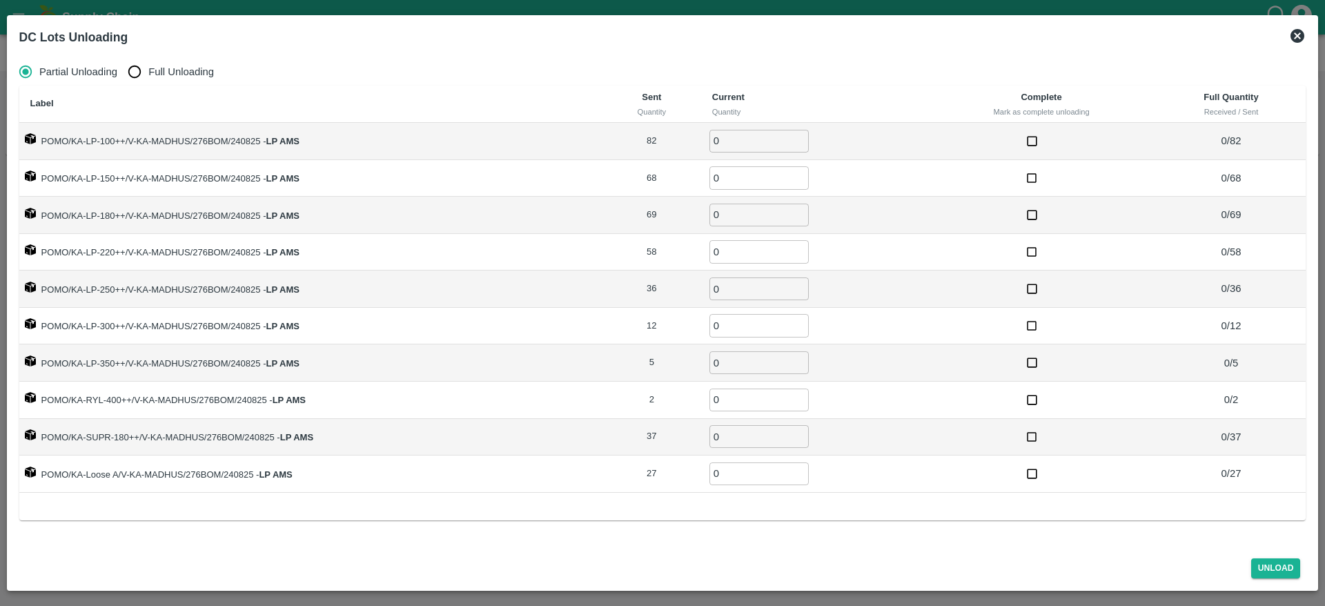
click at [170, 68] on span "Full Unloading" at bounding box center [181, 71] width 66 height 15
click at [148, 68] on input "Full Unloading" at bounding box center [135, 72] width 28 height 28
radio input "true"
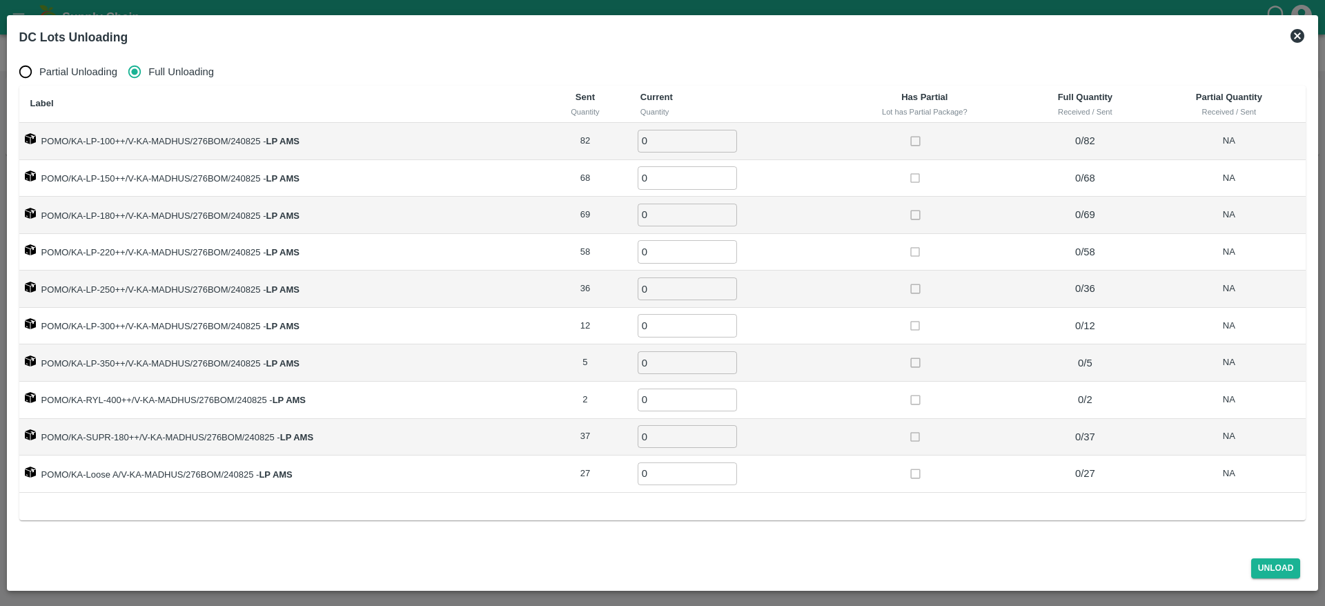
click at [665, 146] on input "0" at bounding box center [687, 141] width 99 height 23
type input "82"
type input "68"
type input "69"
type input "58"
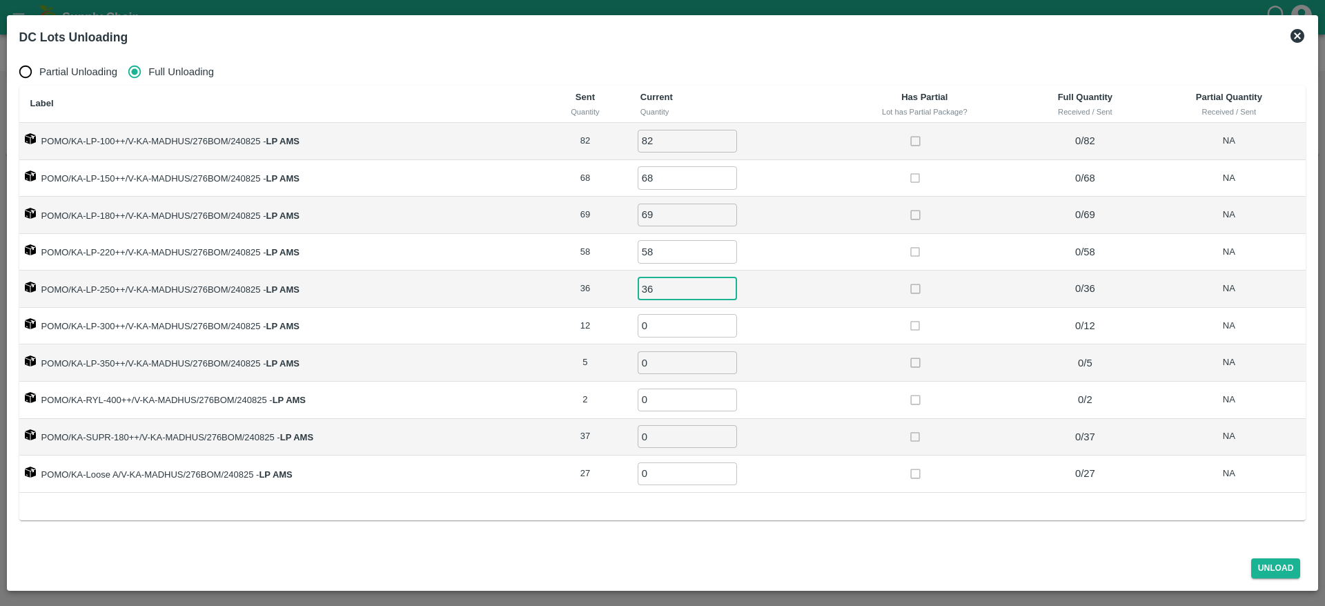
type input "36"
type input "12"
type input "5"
type input "2"
type input "37"
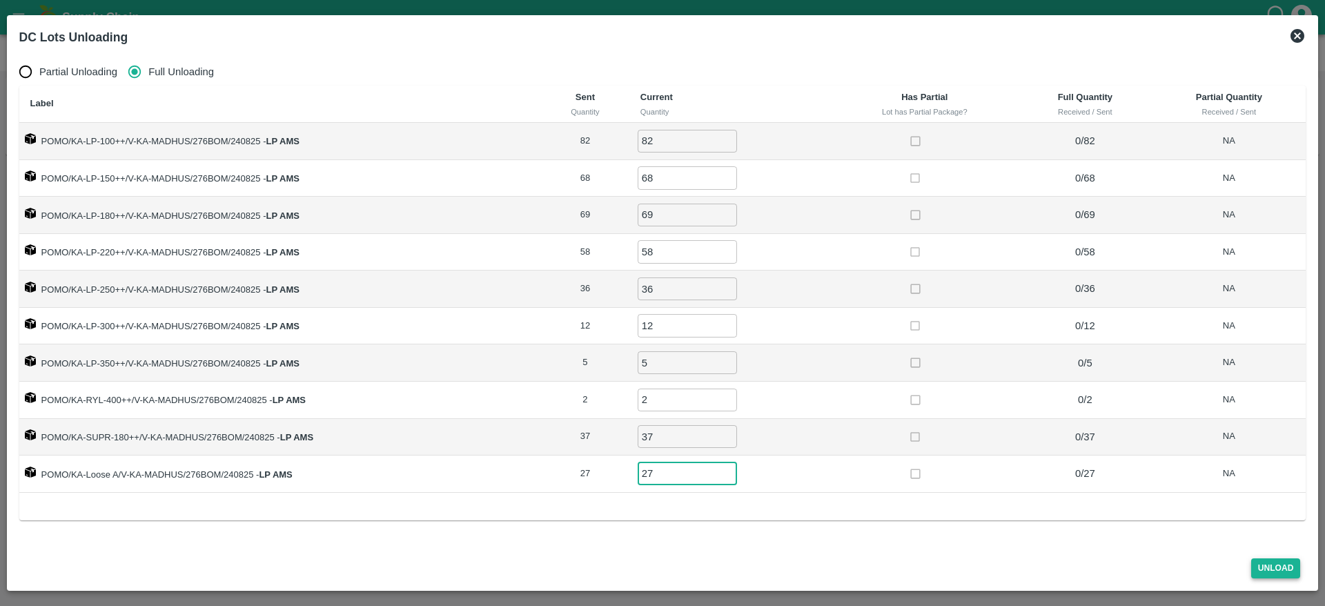
type input "27"
click at [1274, 573] on button "Unload" at bounding box center [1276, 568] width 50 height 20
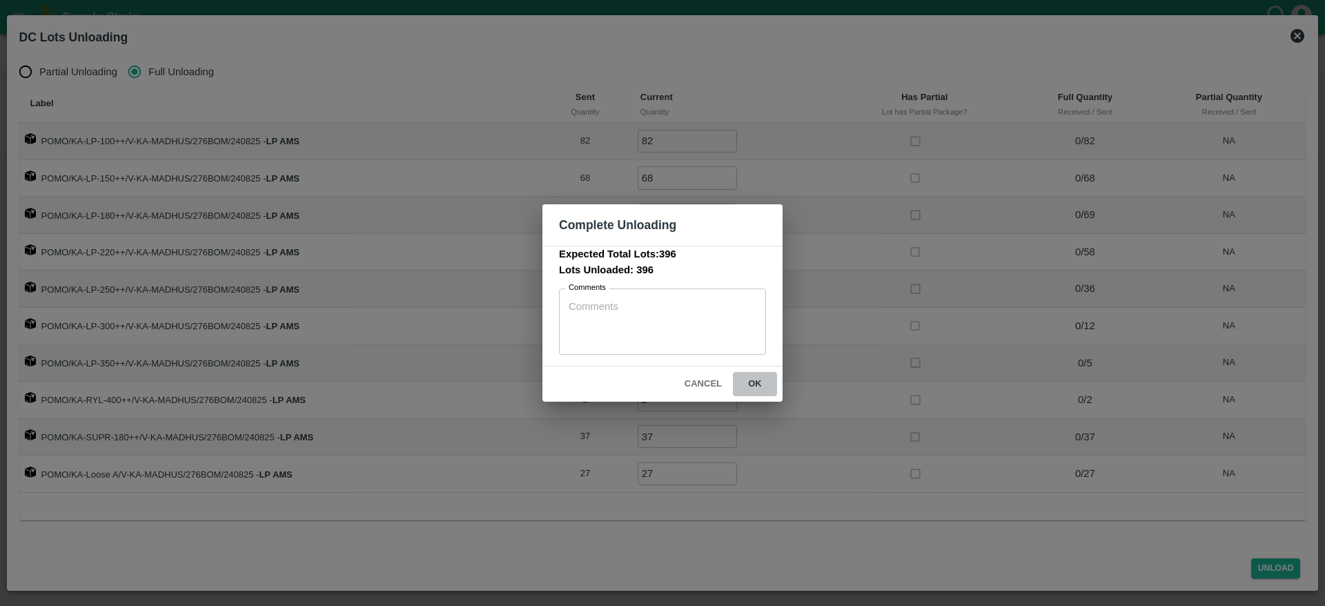
click at [762, 390] on button "ok" at bounding box center [755, 384] width 44 height 24
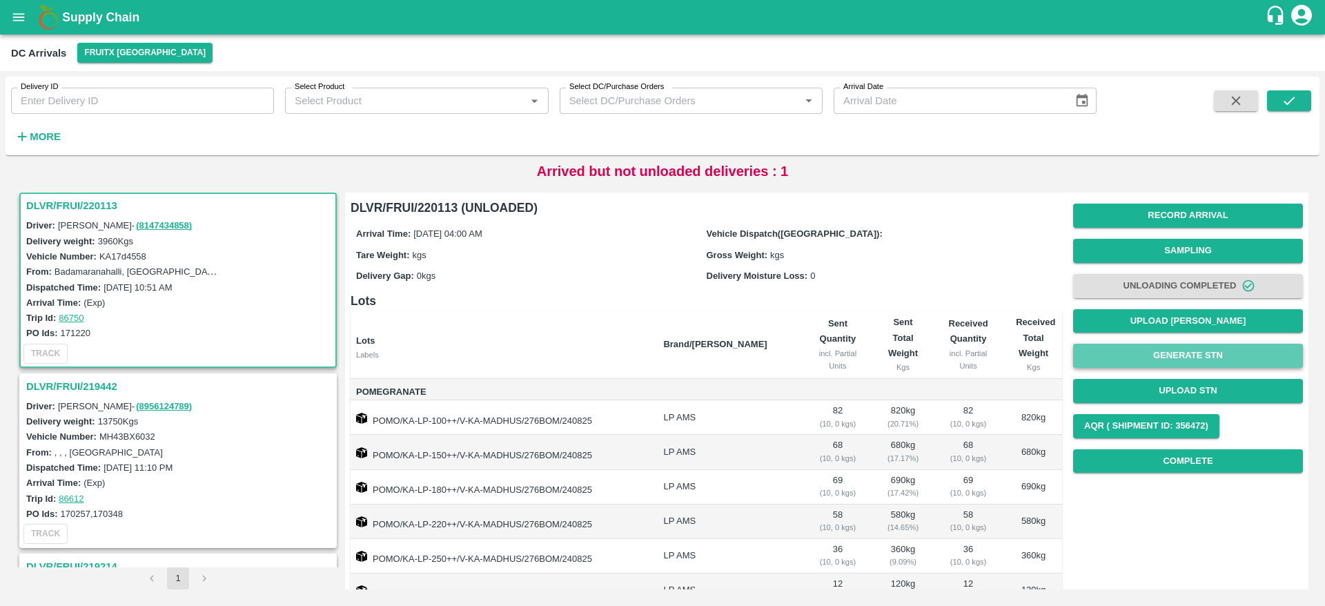
click at [1168, 362] on button "Generate STN" at bounding box center [1188, 356] width 230 height 24
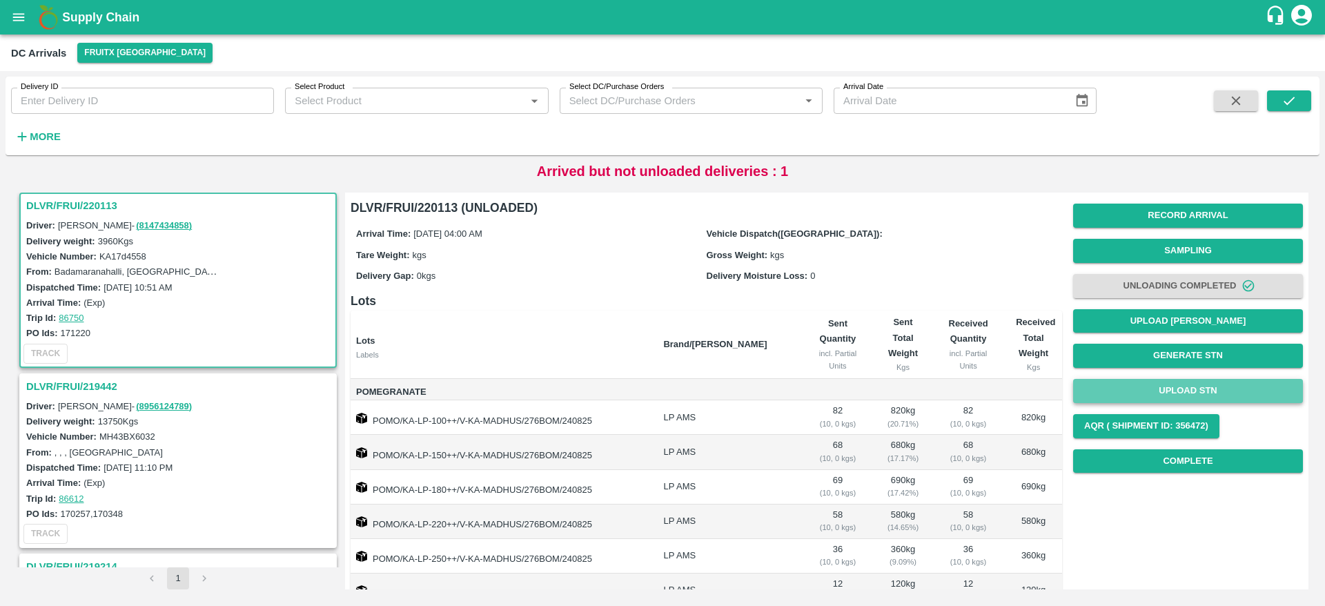
click at [1183, 391] on button "Upload STN" at bounding box center [1188, 391] width 230 height 24
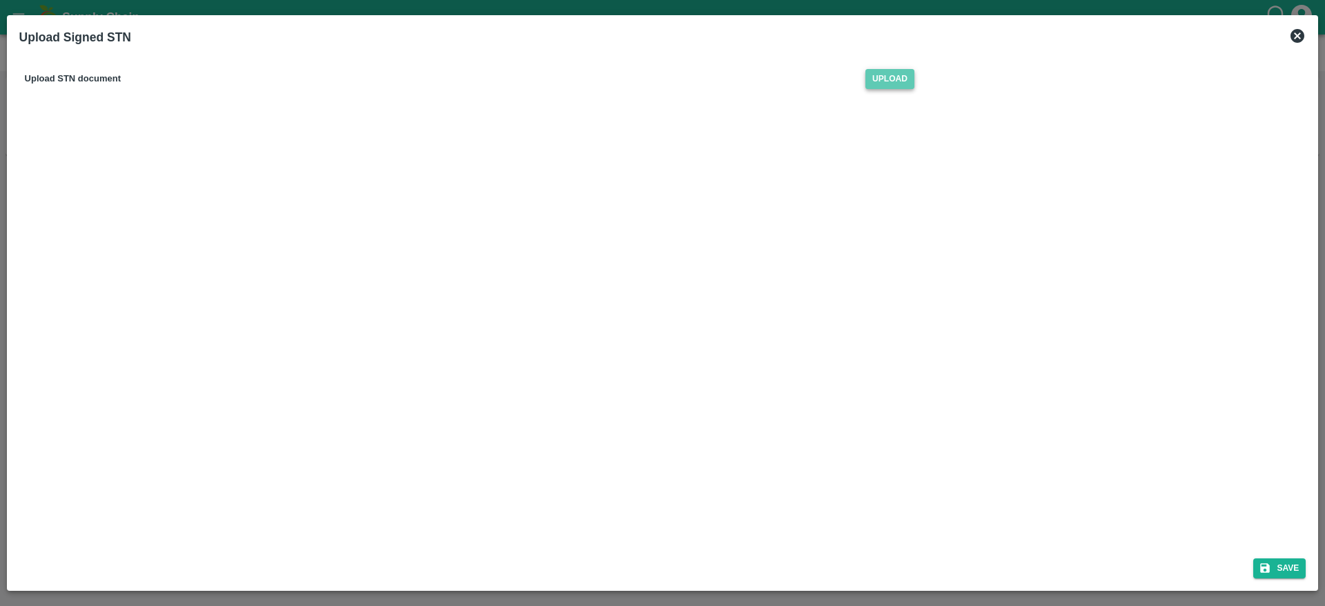
click at [870, 75] on span "Upload" at bounding box center [889, 79] width 49 height 20
click at [0, 0] on input "Upload" at bounding box center [0, 0] width 0 height 0
click at [1280, 577] on button "Save" at bounding box center [1279, 568] width 52 height 20
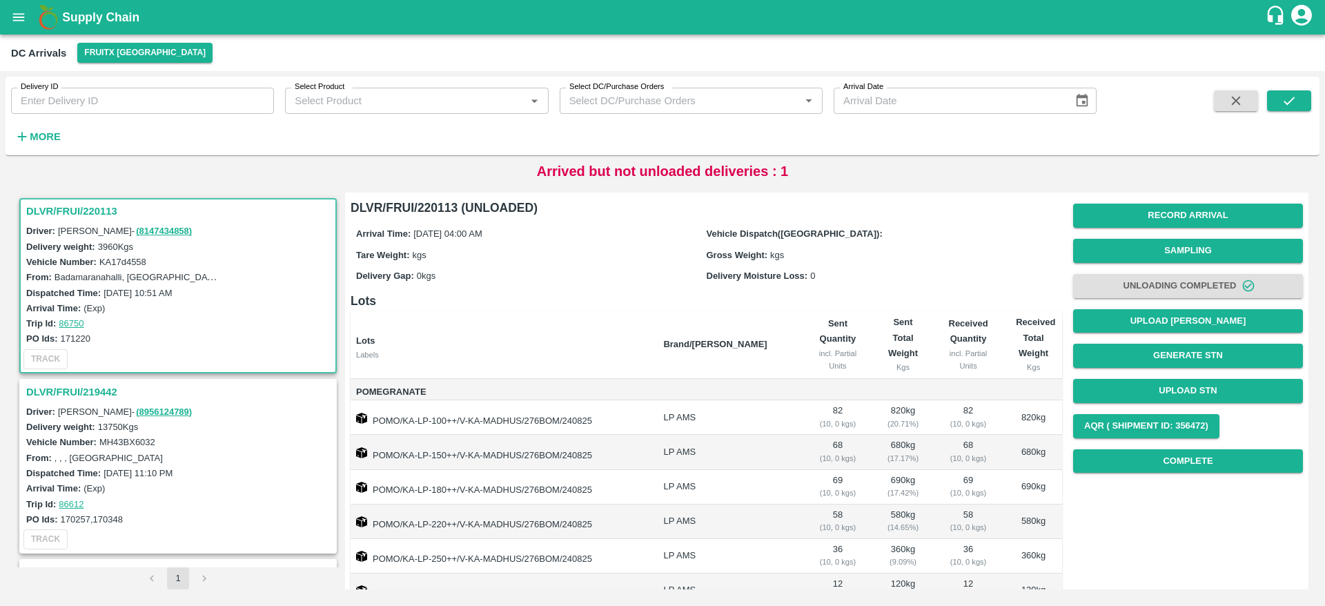
click at [83, 18] on b "Supply Chain" at bounding box center [100, 17] width 77 height 14
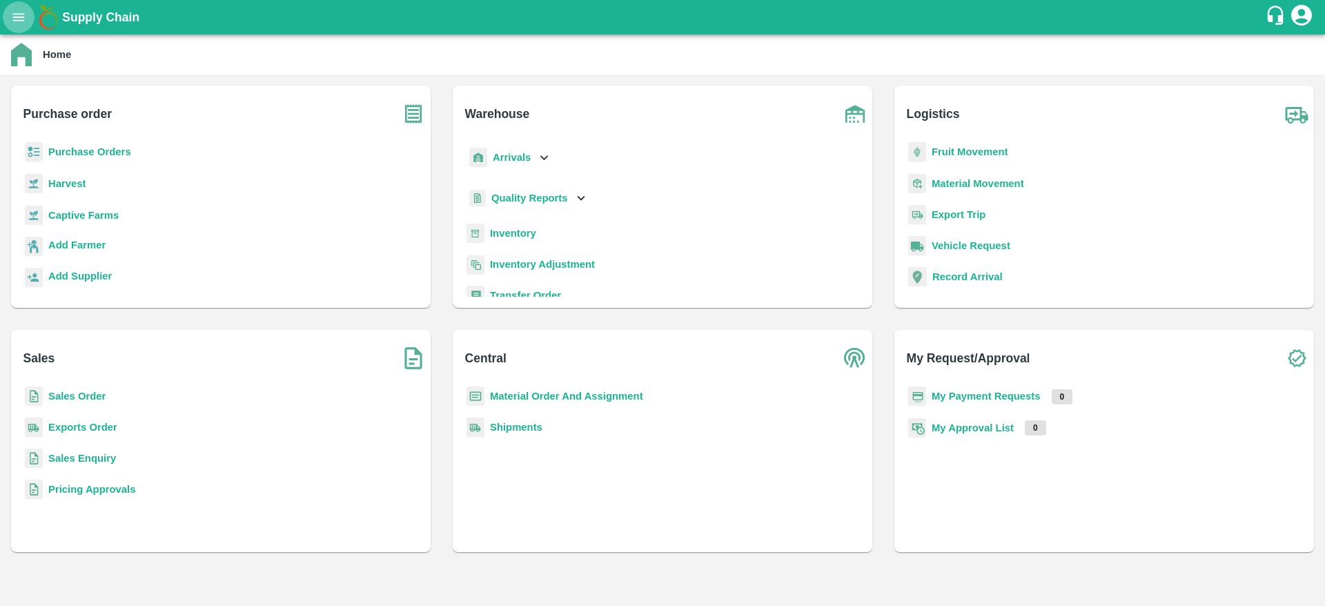
click at [20, 17] on icon "open drawer" at bounding box center [19, 17] width 12 height 8
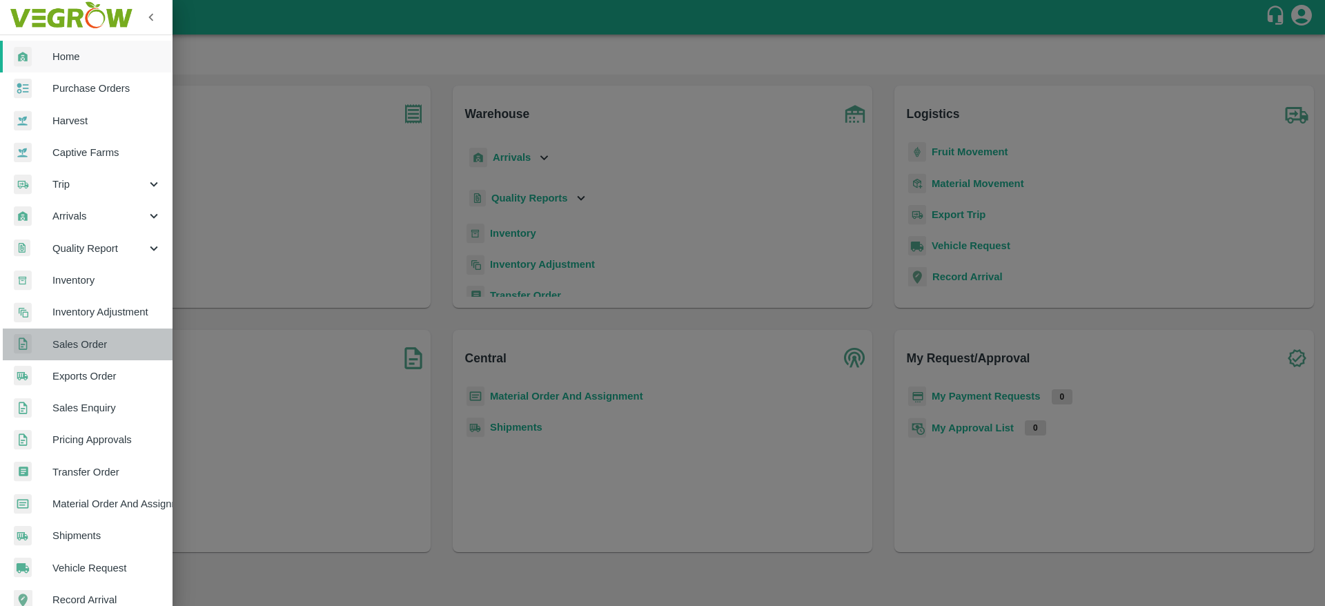
click at [90, 348] on span "Sales Order" at bounding box center [106, 344] width 109 height 15
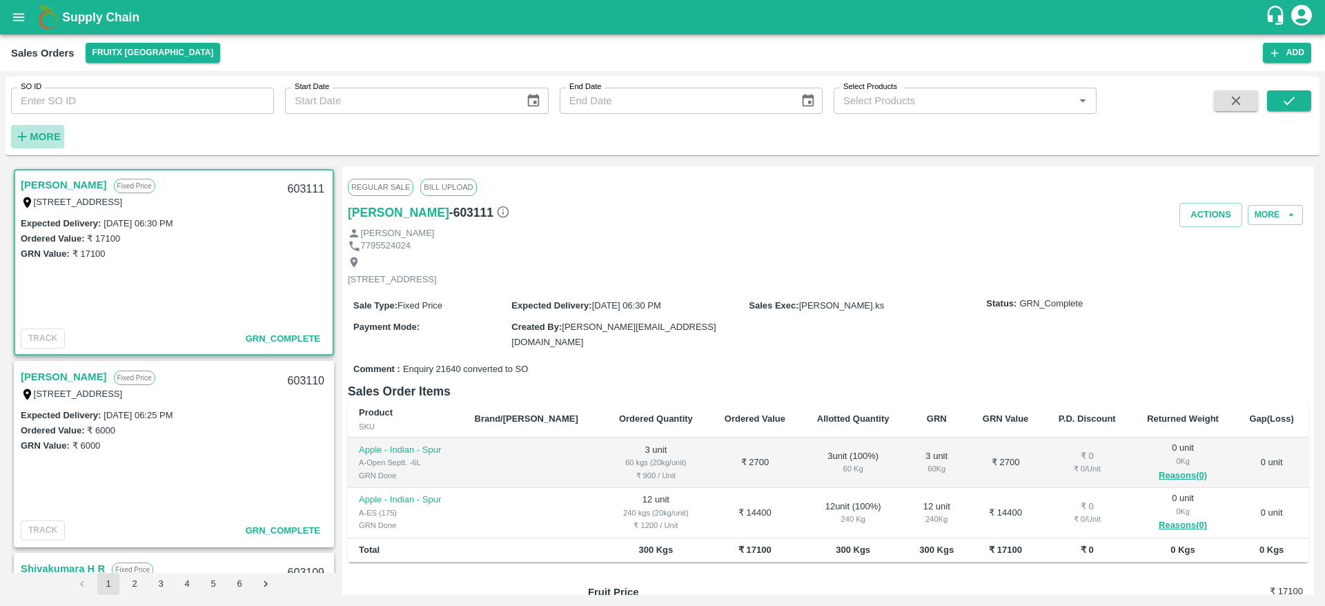
click at [44, 139] on strong "More" at bounding box center [45, 136] width 31 height 11
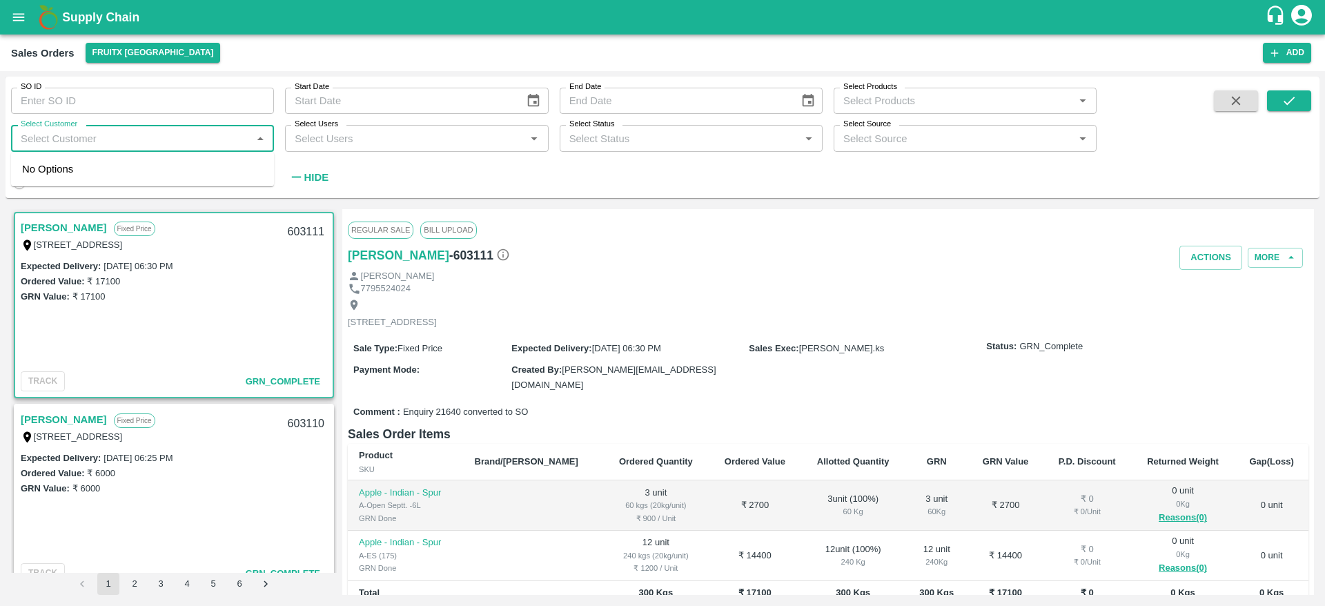
click at [79, 134] on input "Select Customer" at bounding box center [131, 138] width 232 height 18
click at [186, 314] on div "Expected Delivery : 23 Aug 2025, 06:30 PM Ordered Value: ₹ 17100 GRN Value: ₹ 1…" at bounding box center [173, 312] width 317 height 108
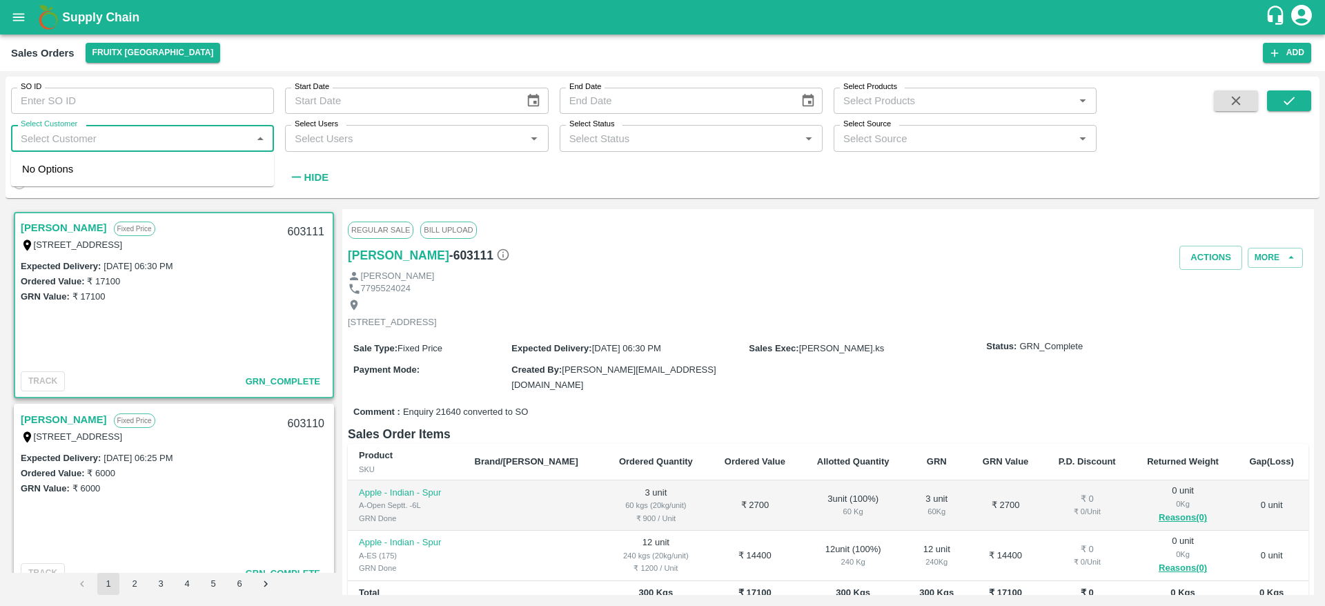
click at [77, 137] on input "Select Customer" at bounding box center [131, 138] width 232 height 18
type input "vijay"
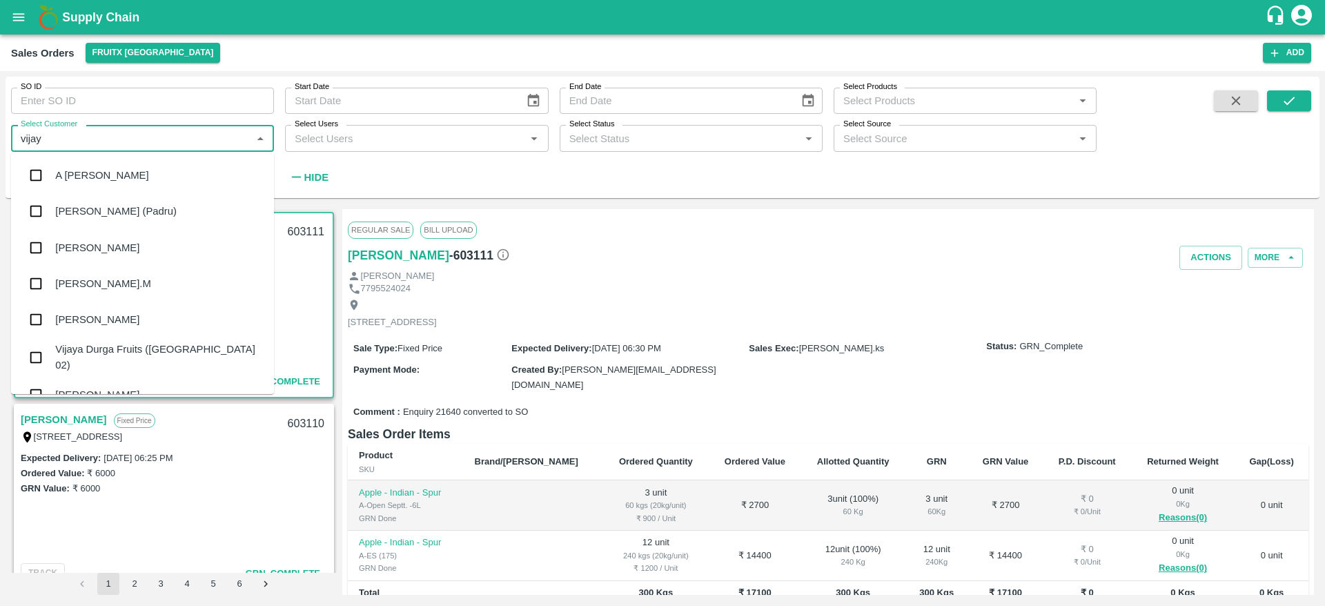
click at [80, 181] on div "A Vijay Kumar" at bounding box center [101, 175] width 93 height 15
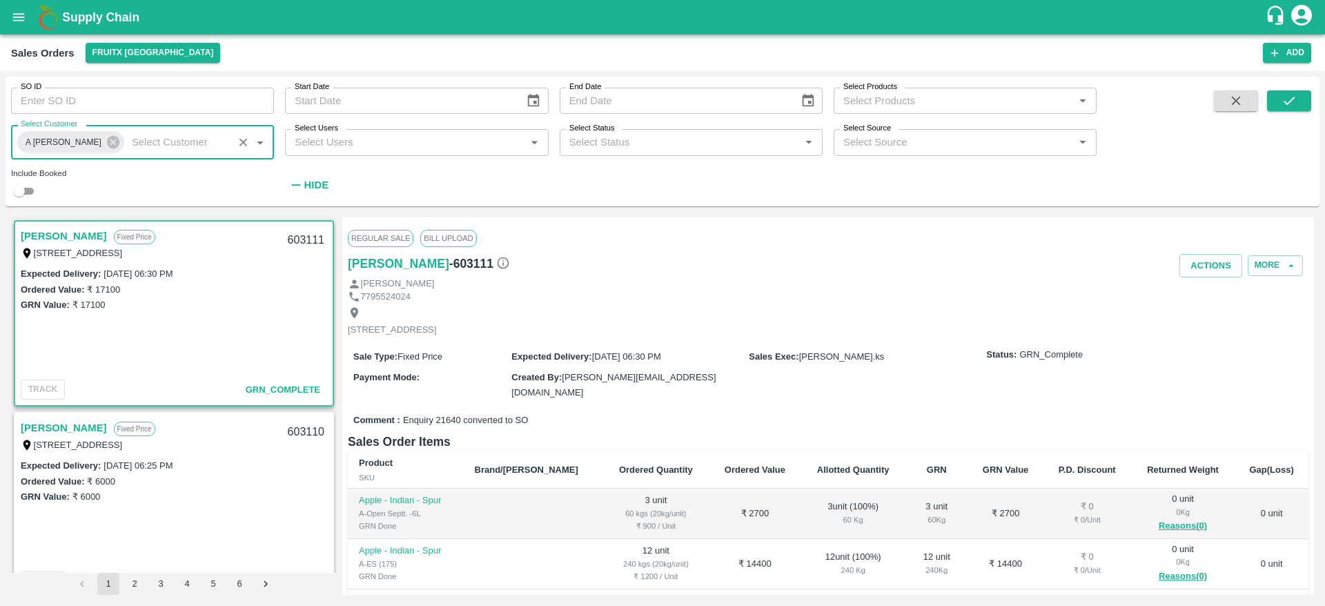
click at [36, 193] on input "checkbox" at bounding box center [19, 191] width 50 height 17
checkbox input "true"
click at [1294, 104] on icon "submit" at bounding box center [1288, 100] width 15 height 15
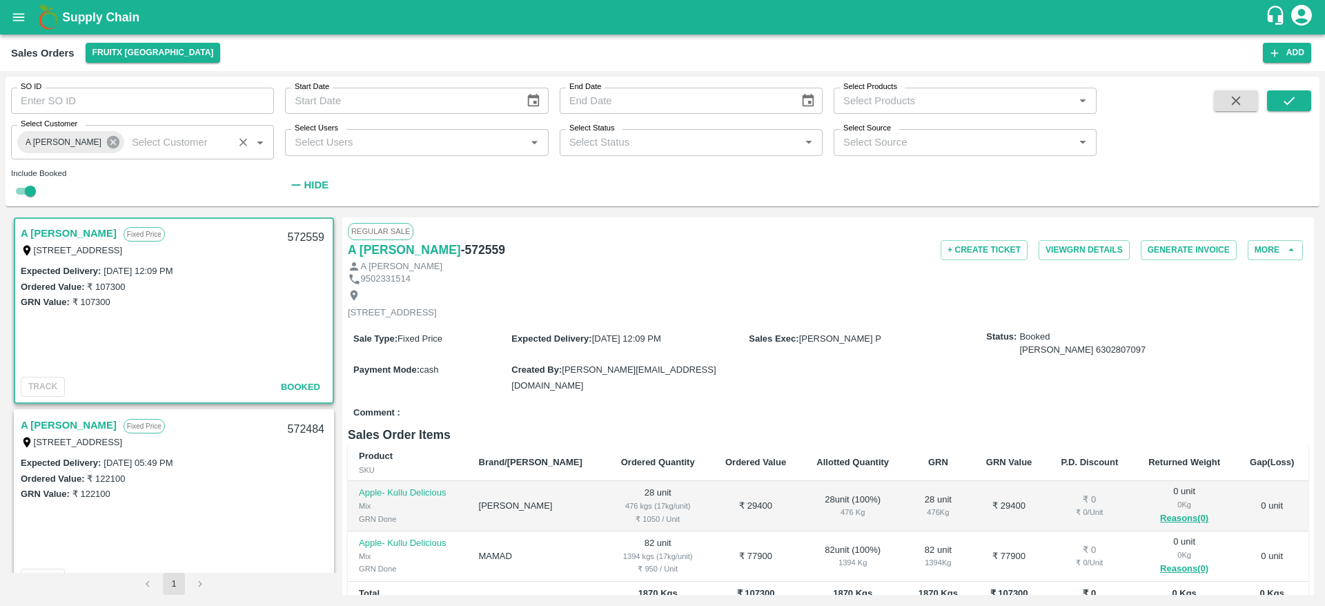
click at [107, 142] on icon at bounding box center [113, 142] width 12 height 12
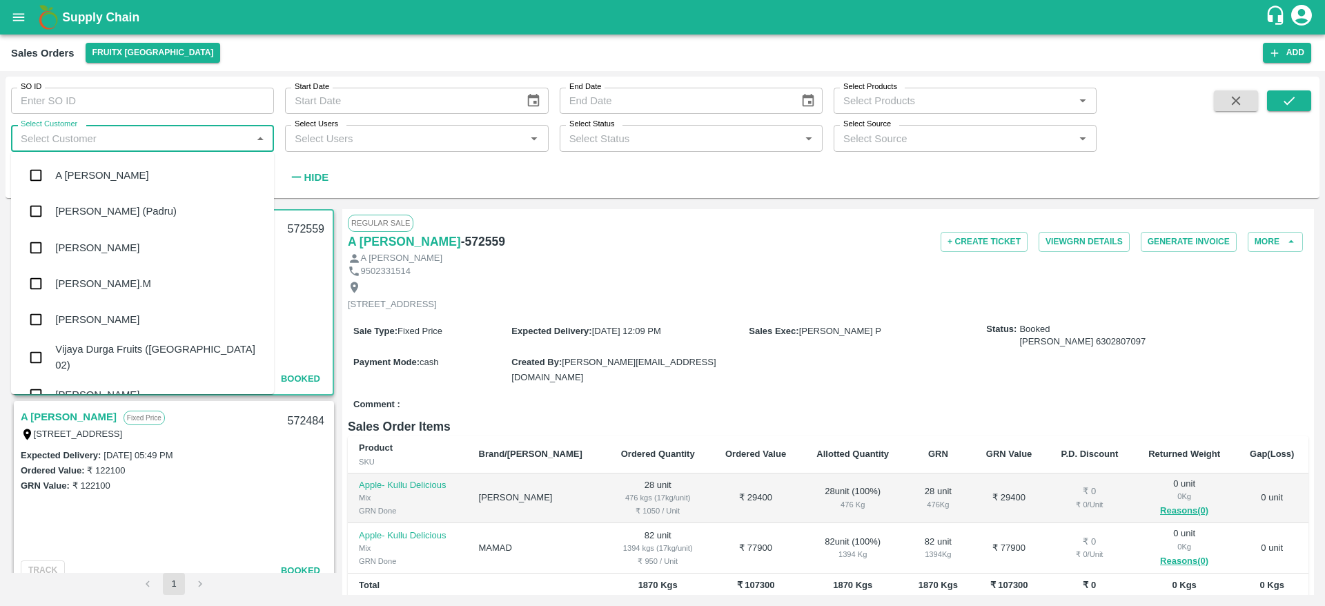
click at [87, 142] on input "Select Customer" at bounding box center [131, 138] width 232 height 18
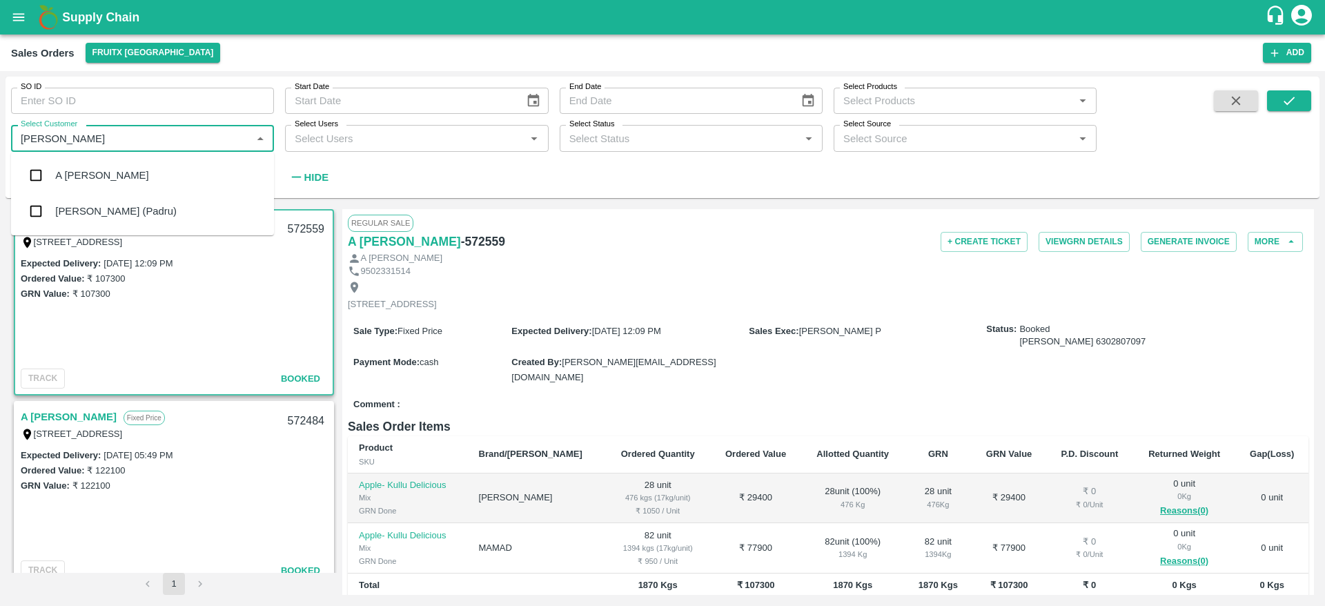
type input "vijay kumar"
checkbox input "false"
click at [148, 216] on div "Vijay Kumar Prasad (Padru)" at bounding box center [115, 211] width 121 height 15
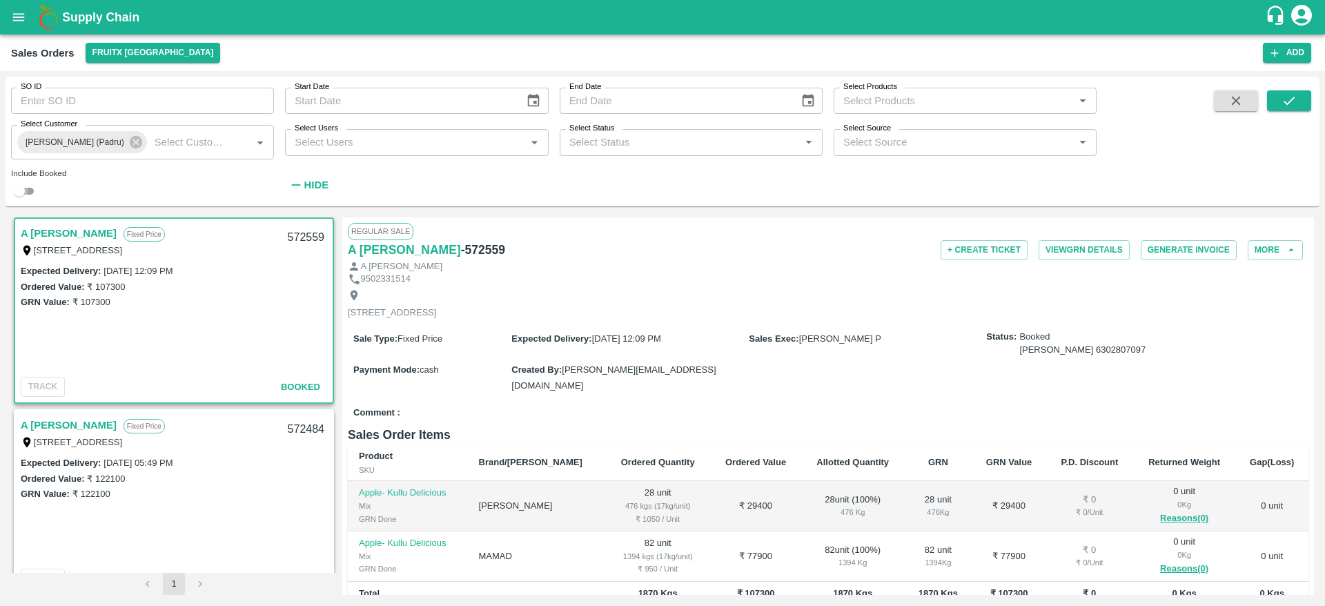
click at [31, 192] on input "checkbox" at bounding box center [19, 191] width 50 height 17
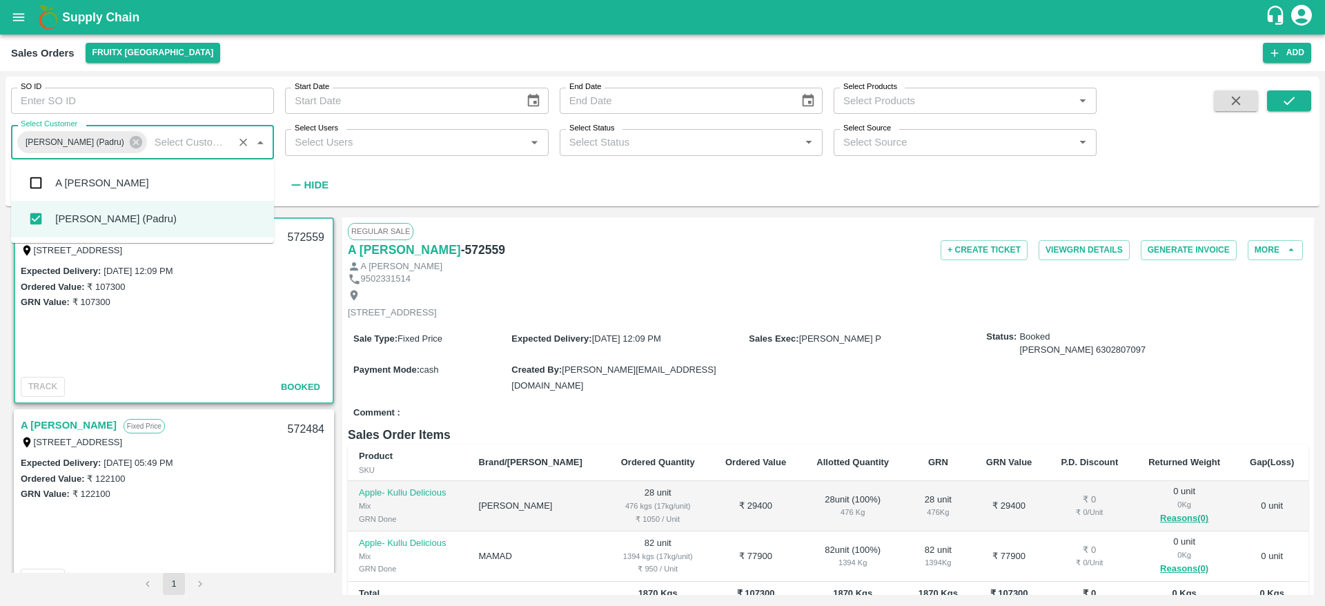
click at [190, 138] on input "Select Customer" at bounding box center [189, 142] width 81 height 18
click at [104, 178] on div "A Vijay Kumar" at bounding box center [101, 182] width 93 height 15
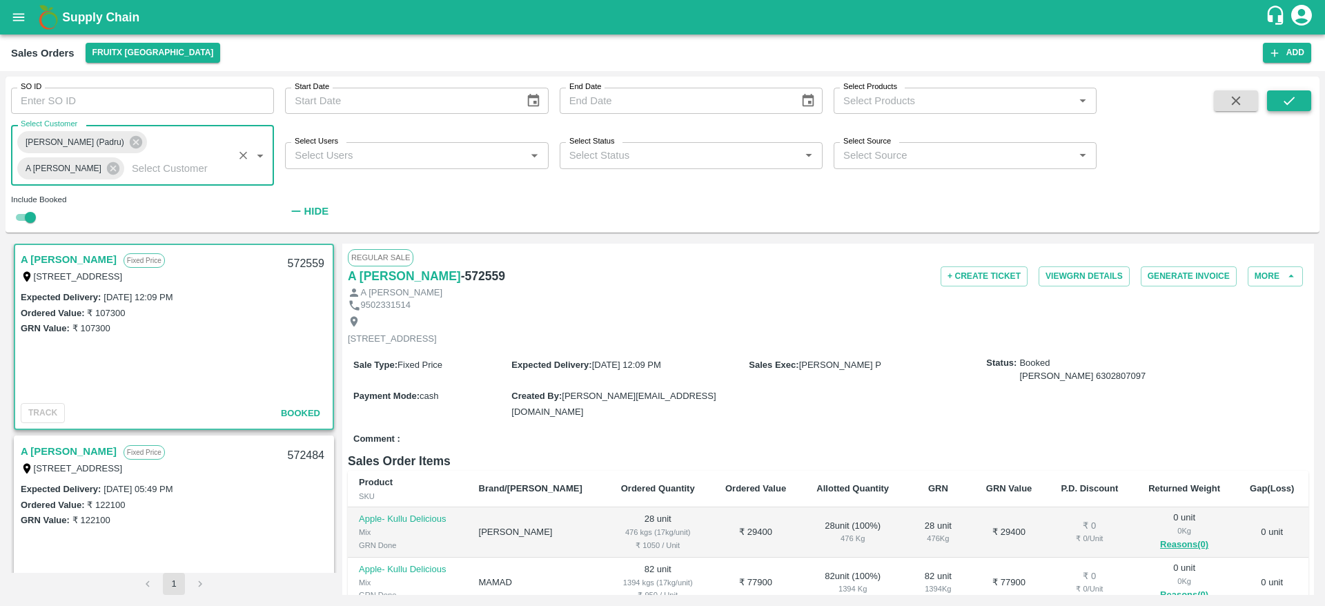
click at [1301, 108] on button "submit" at bounding box center [1289, 100] width 44 height 21
click at [107, 173] on icon at bounding box center [113, 168] width 12 height 12
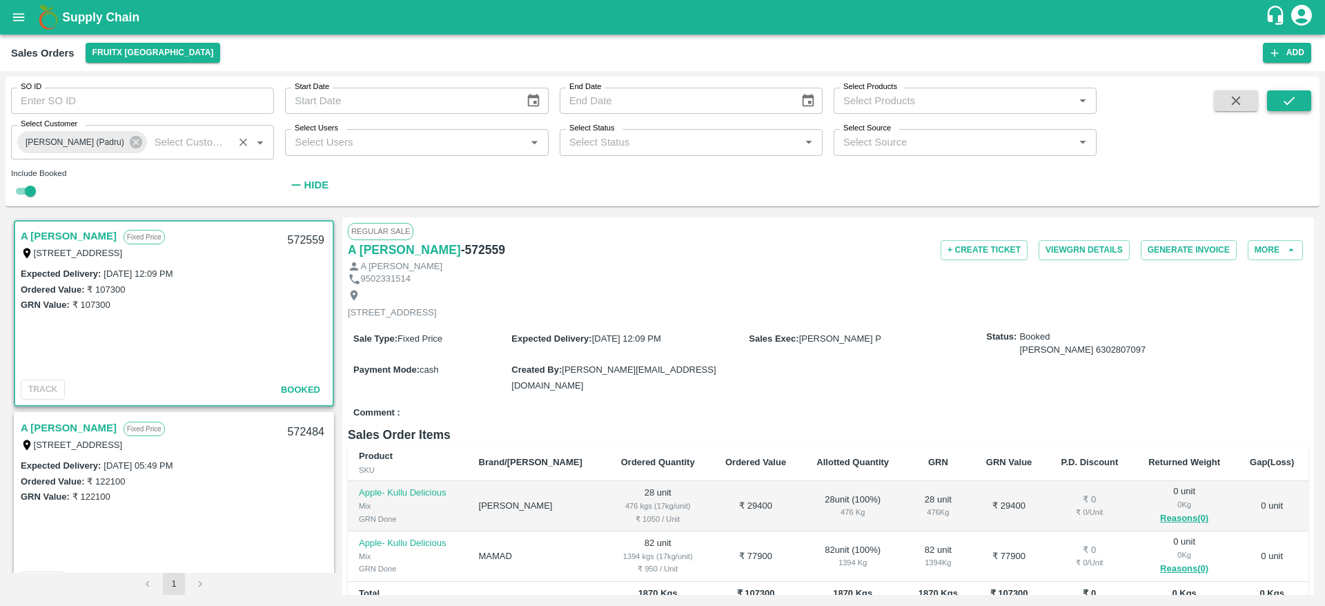
click at [1277, 92] on button "submit" at bounding box center [1289, 100] width 44 height 21
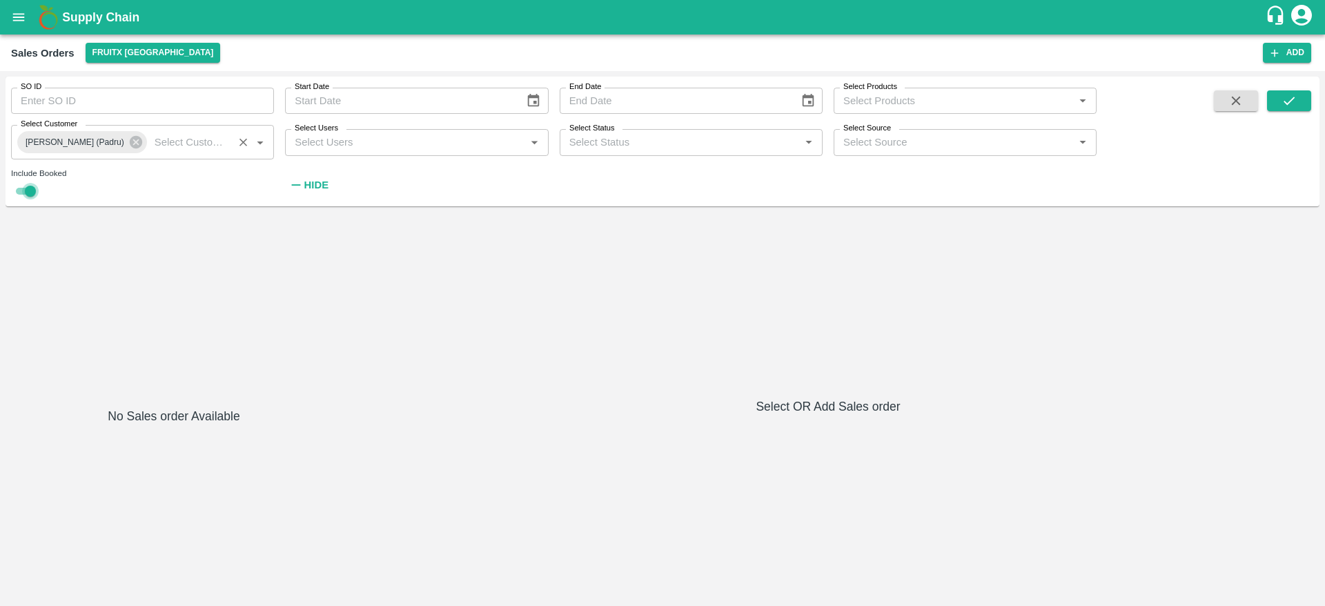
click at [30, 187] on input "checkbox" at bounding box center [31, 191] width 50 height 17
click at [0, 183] on input "checkbox" at bounding box center [19, 191] width 50 height 17
checkbox input "true"
click at [12, 17] on icon "open drawer" at bounding box center [18, 17] width 15 height 15
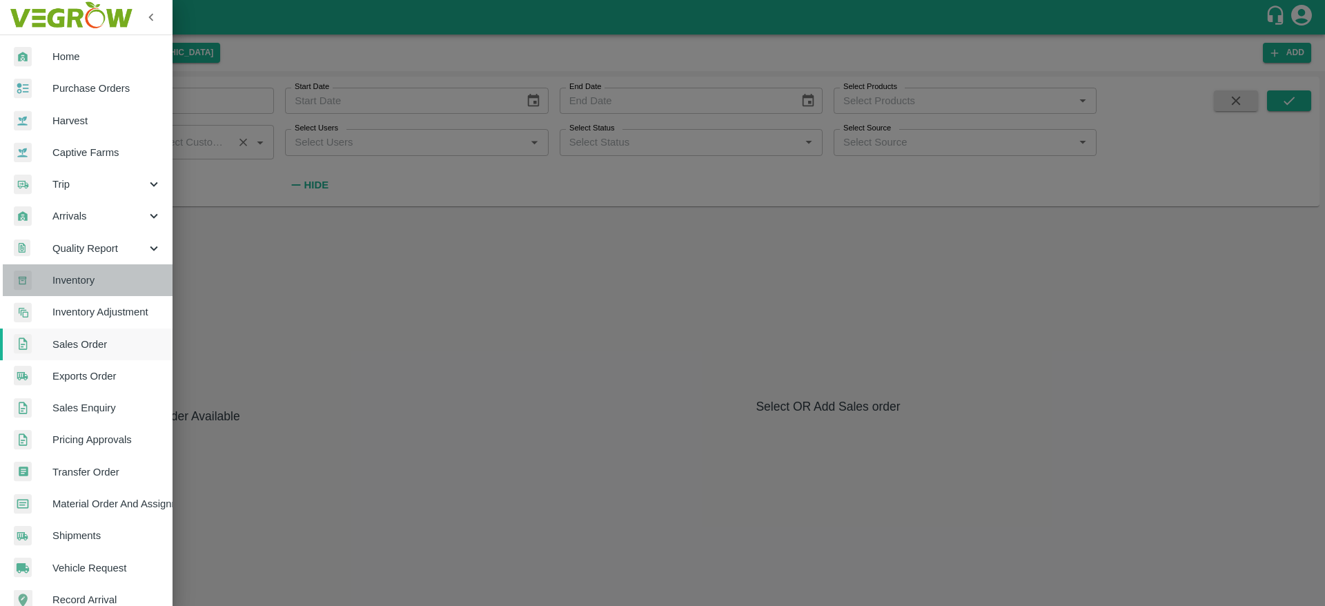
click at [101, 278] on span "Inventory" at bounding box center [106, 280] width 109 height 15
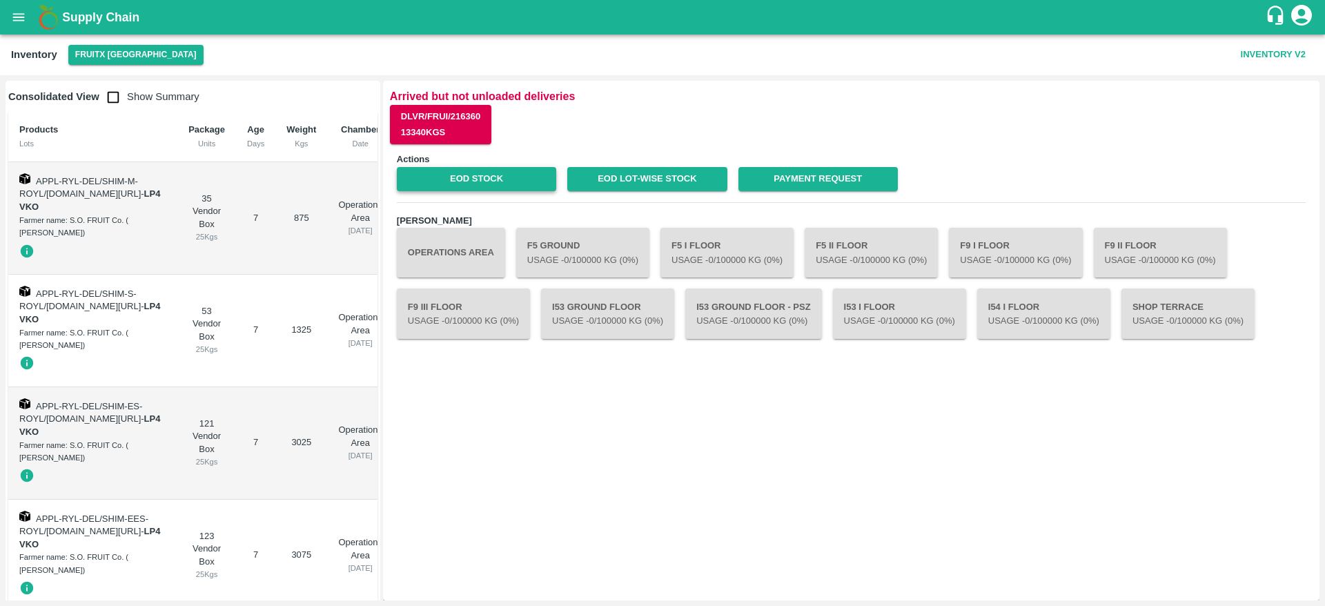
click at [493, 171] on link "EOD Stock" at bounding box center [476, 179] width 159 height 24
